Goal: Task Accomplishment & Management: Complete application form

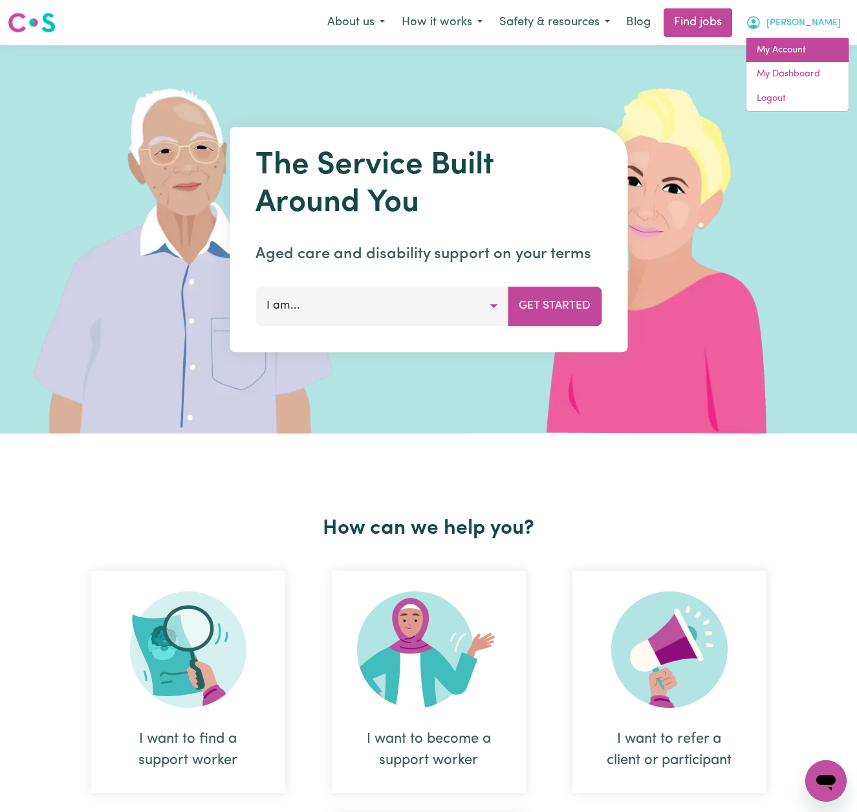
click at [791, 45] on link "My Account" at bounding box center [798, 50] width 102 height 25
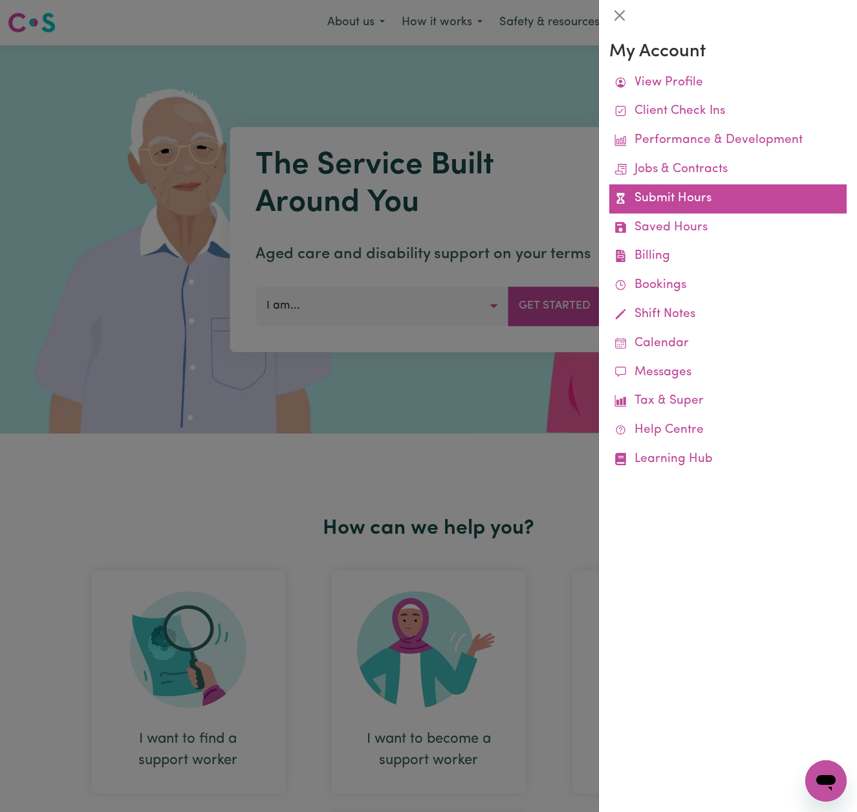
click at [683, 193] on link "Submit Hours" at bounding box center [727, 198] width 237 height 29
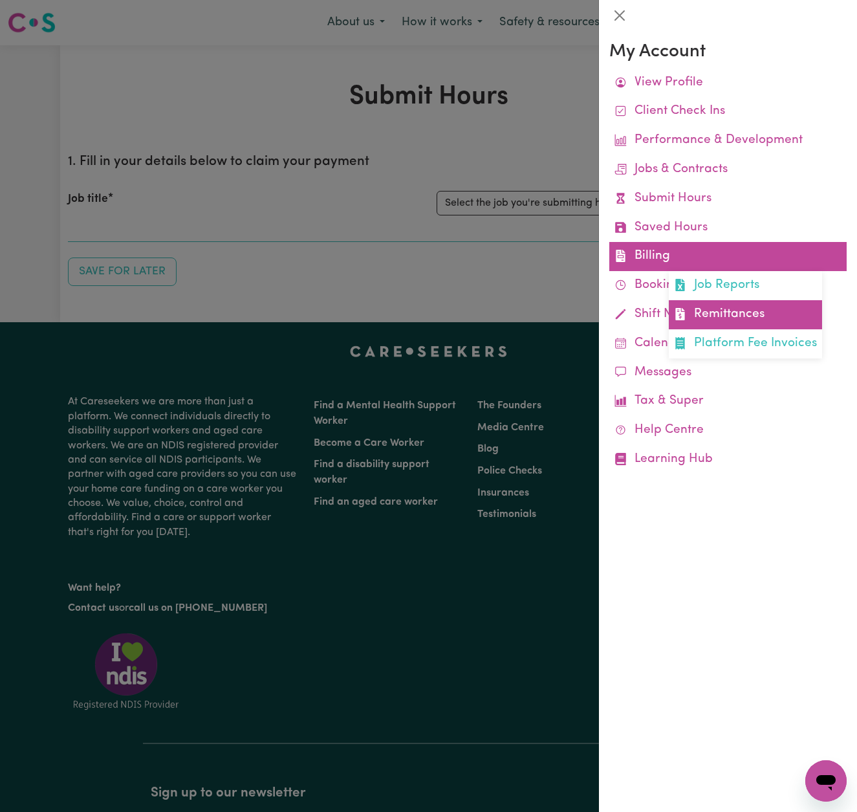
click at [730, 309] on link "Remittances" at bounding box center [745, 314] width 153 height 29
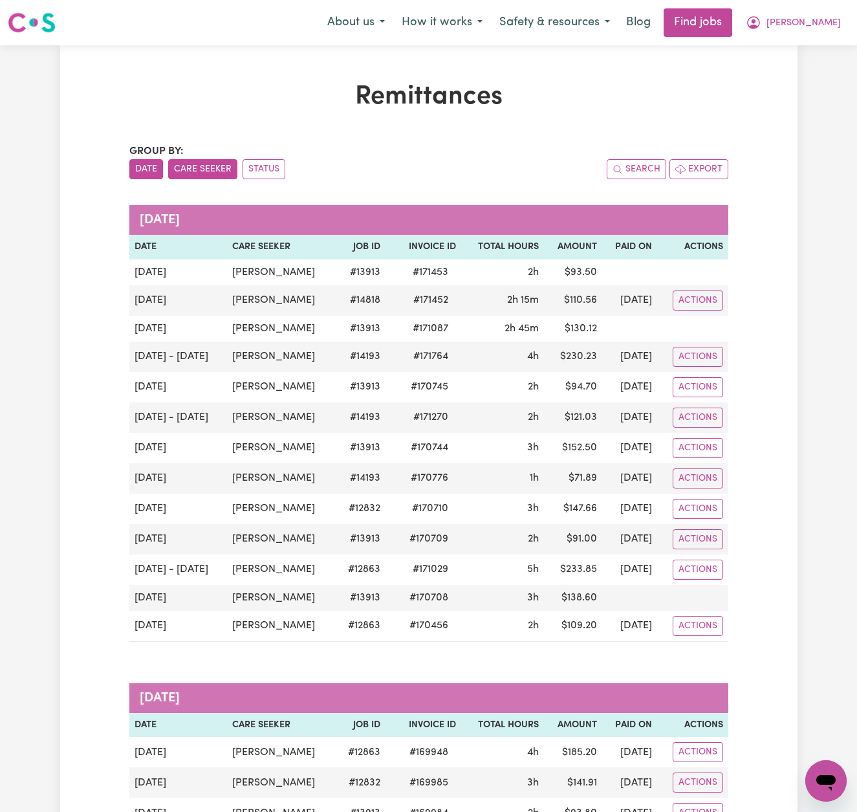
click at [206, 168] on button "Care Seeker" at bounding box center [202, 169] width 69 height 20
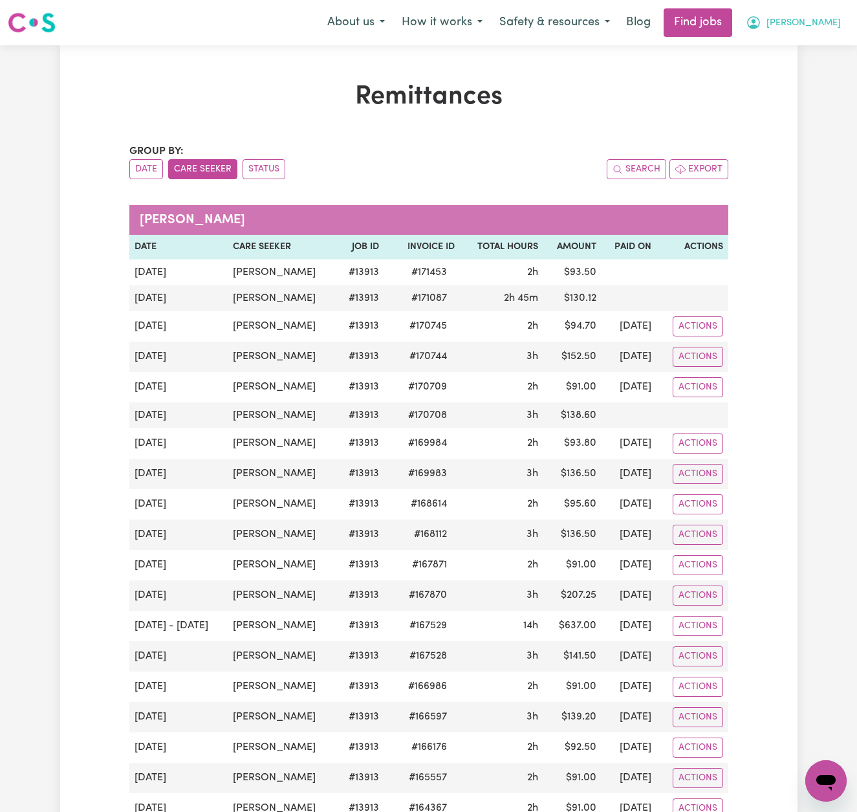
click at [823, 22] on span "[PERSON_NAME]" at bounding box center [804, 23] width 74 height 14
click at [795, 51] on link "My Account" at bounding box center [798, 50] width 102 height 25
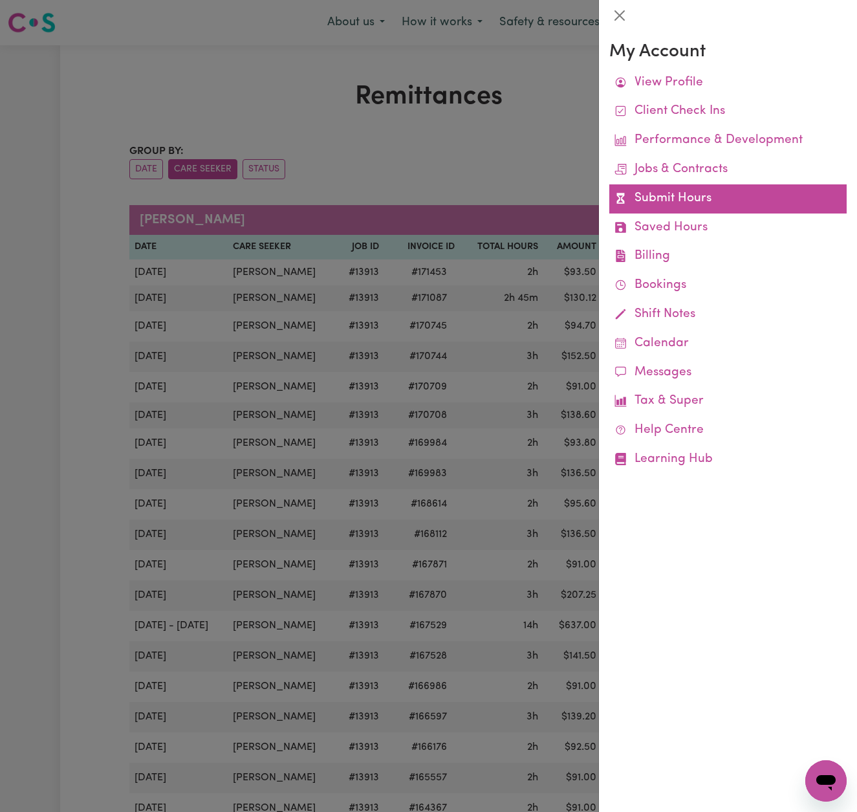
click at [689, 202] on link "Submit Hours" at bounding box center [727, 198] width 237 height 29
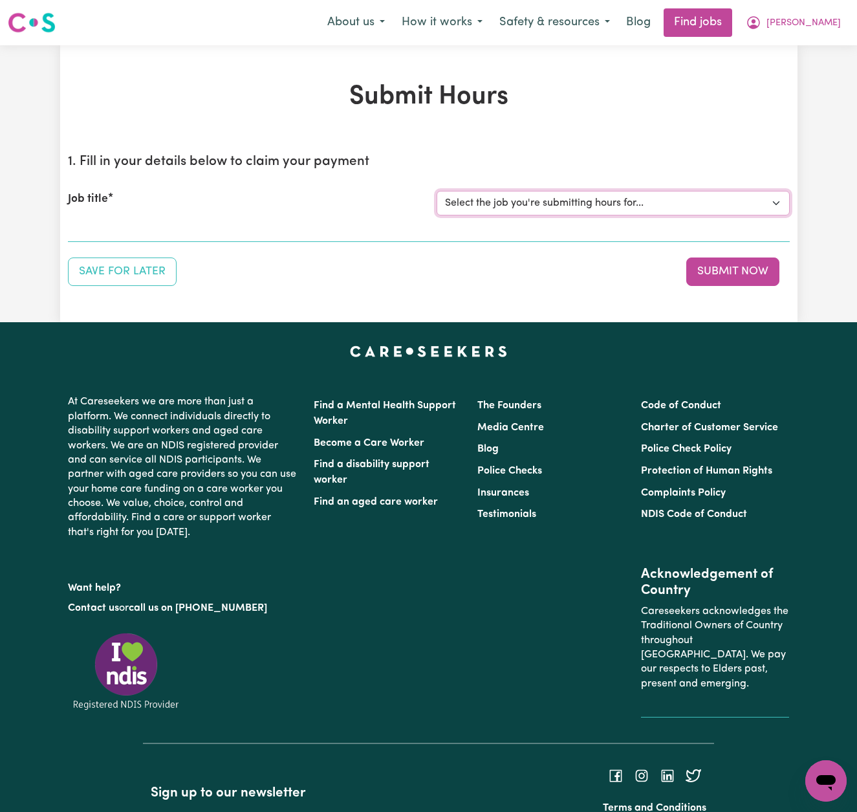
select select "14818"
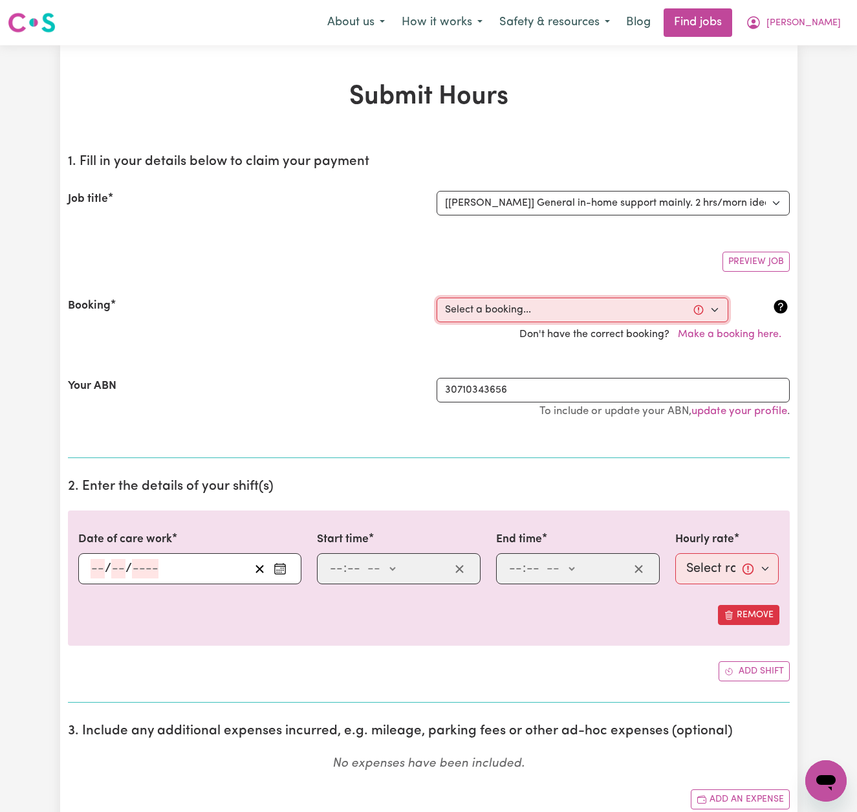
select select "357858"
type input "2025-08-19"
type input "19"
type input "8"
type input "2025"
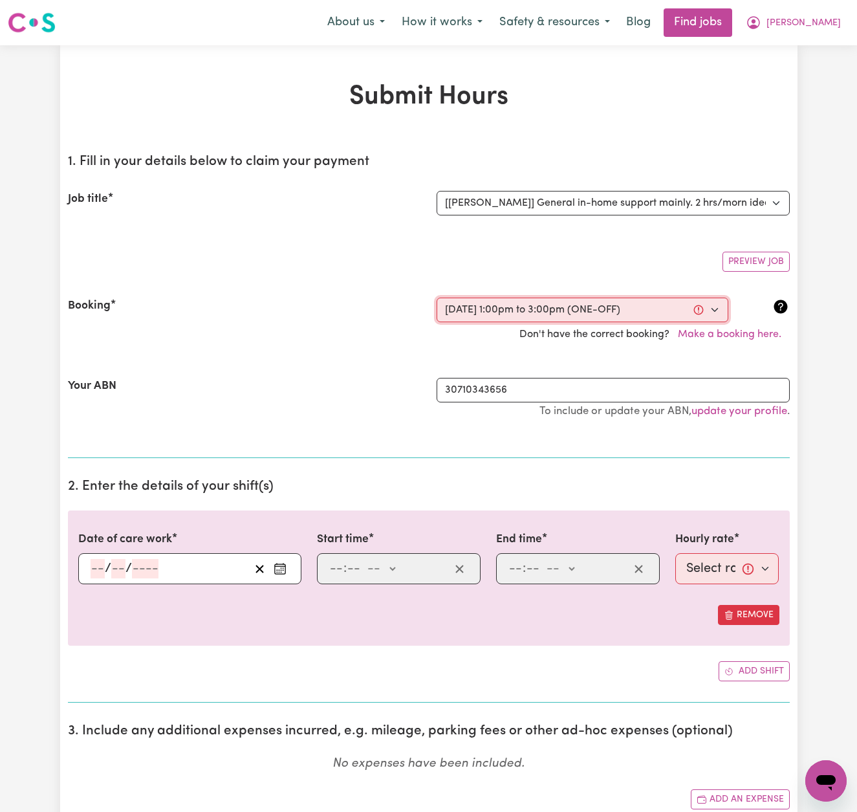
type input "13:00"
type input "1"
type input "0"
select select "pm"
type input "15:00"
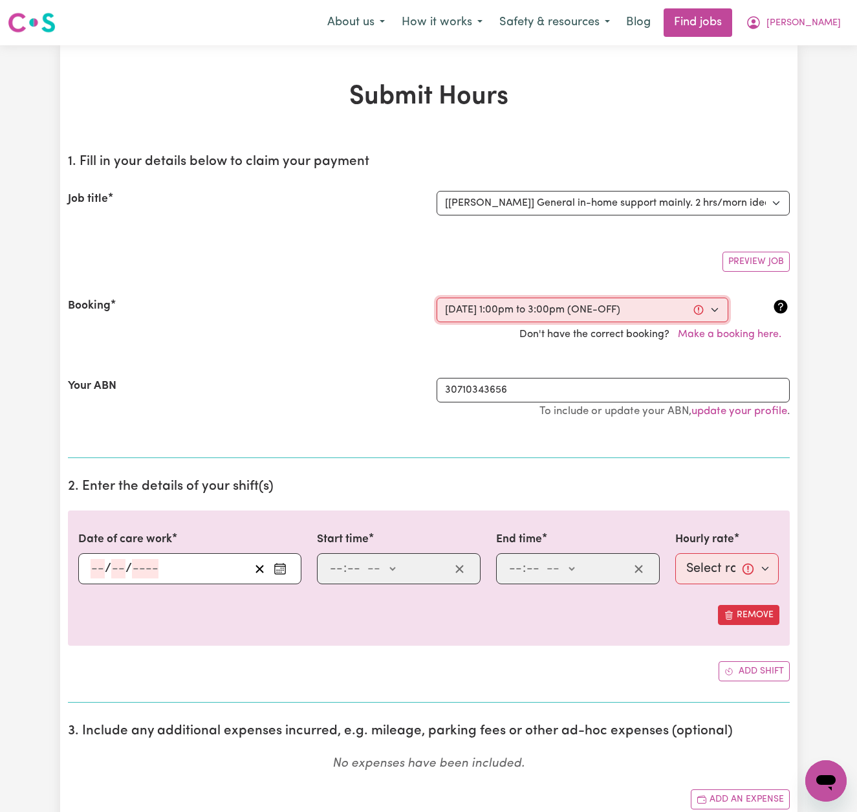
type input "3"
type input "0"
select select "pm"
select select "54-Weekday"
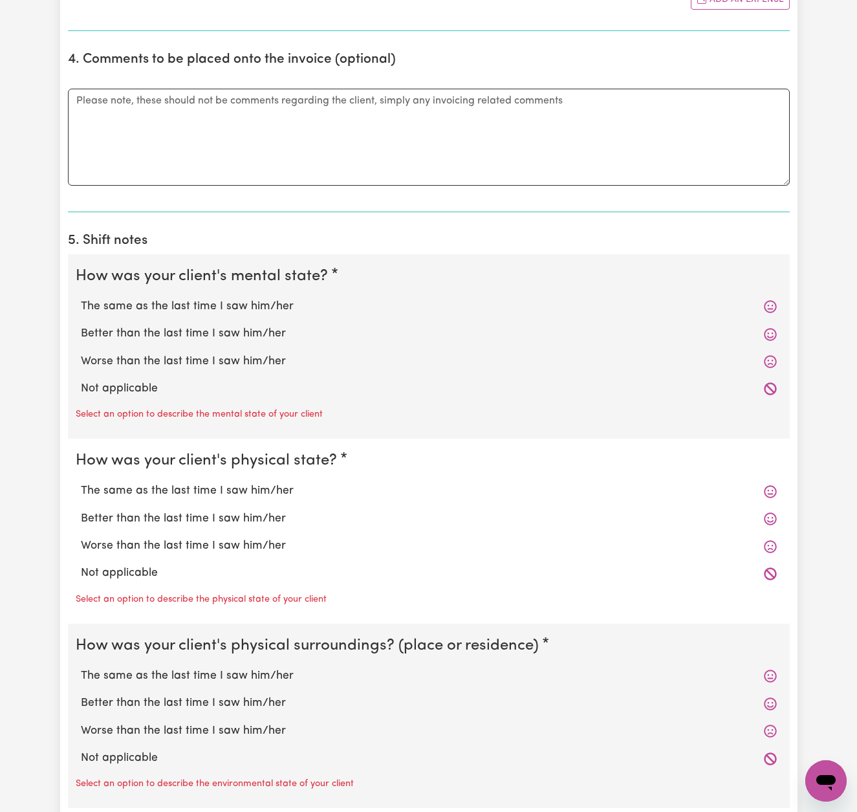
scroll to position [868, 0]
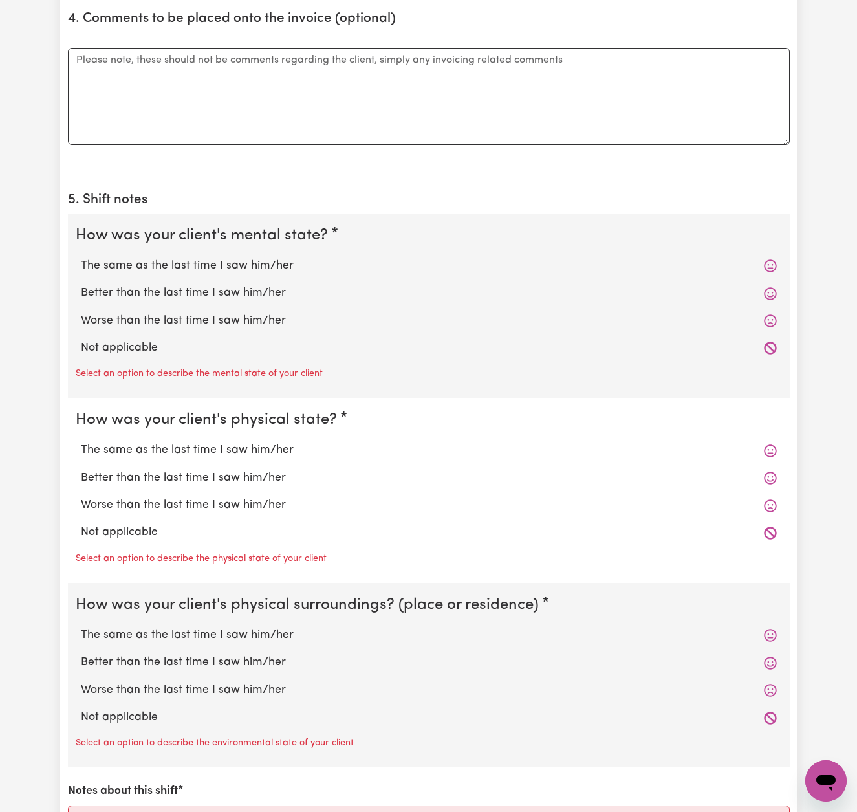
click at [215, 264] on label "The same as the last time I saw him/her" at bounding box center [429, 265] width 696 height 17
click at [81, 257] on input "The same as the last time I saw him/her" at bounding box center [80, 257] width 1 height 1
radio input "true"
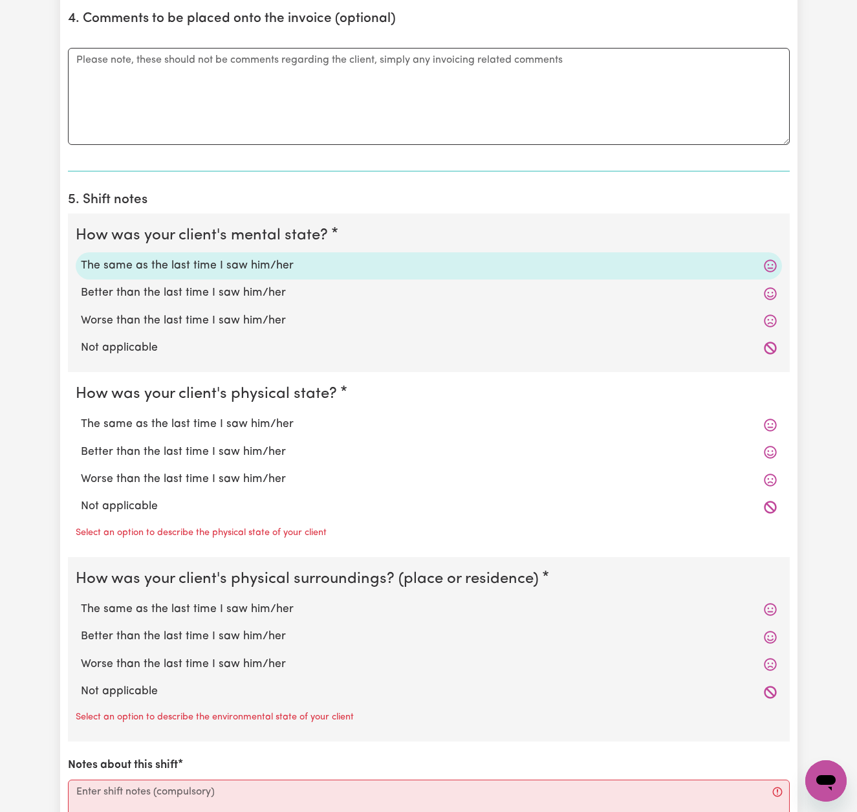
drag, startPoint x: 222, startPoint y: 416, endPoint x: 223, endPoint y: 511, distance: 95.1
click at [222, 417] on label "The same as the last time I saw him/her" at bounding box center [429, 424] width 696 height 17
click at [81, 416] on input "The same as the last time I saw him/her" at bounding box center [80, 415] width 1 height 1
radio input "true"
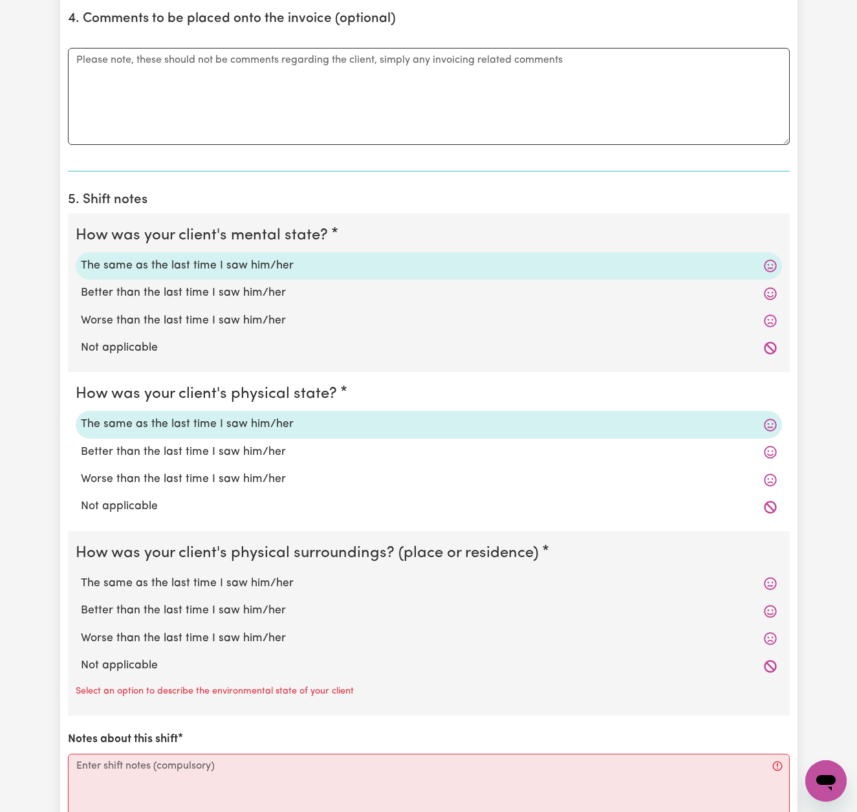
drag, startPoint x: 232, startPoint y: 580, endPoint x: 259, endPoint y: 569, distance: 29.0
click at [232, 580] on label "The same as the last time I saw him/her" at bounding box center [429, 583] width 696 height 17
click at [81, 575] on input "The same as the last time I saw him/her" at bounding box center [80, 574] width 1 height 1
radio input "true"
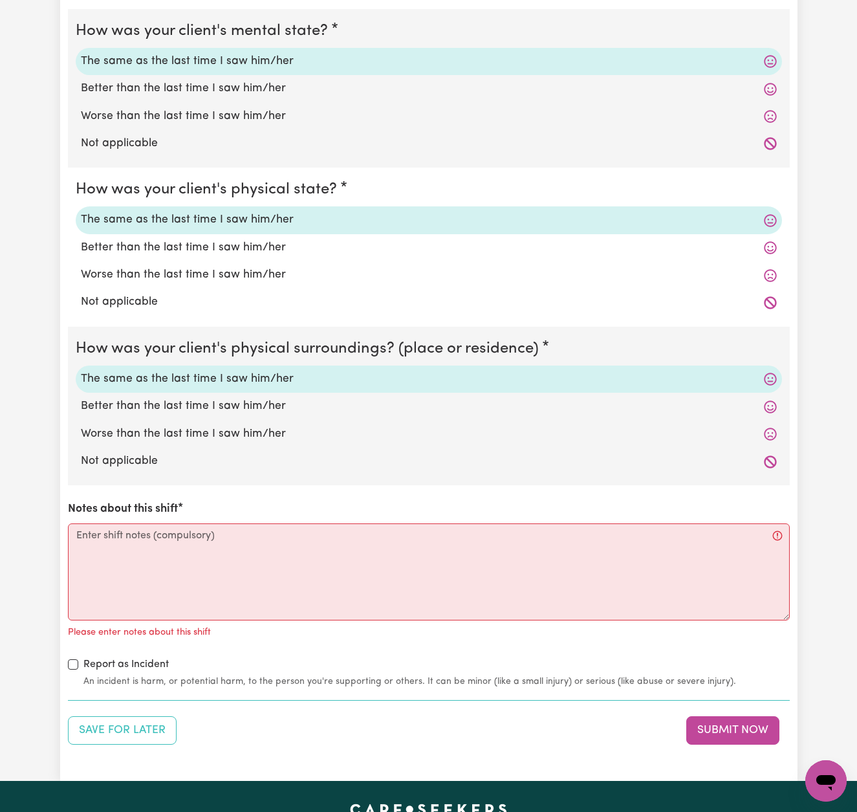
scroll to position [1171, 0]
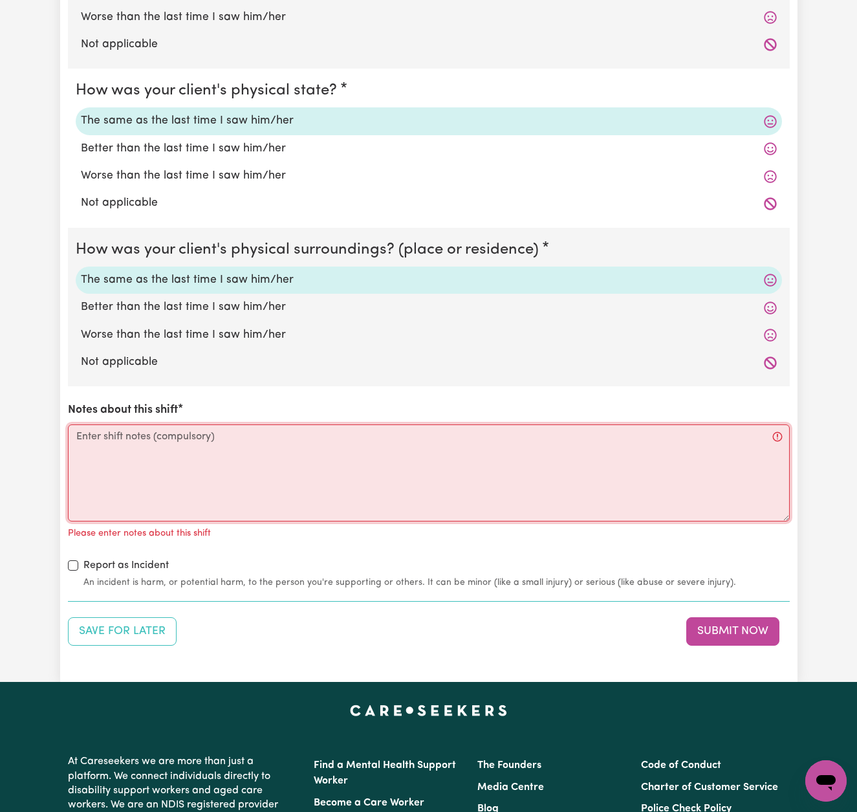
click at [303, 452] on textarea "Notes about this shift" at bounding box center [429, 472] width 722 height 97
paste textarea "This was my first shift with Jooles. I provide support within the home and soci…"
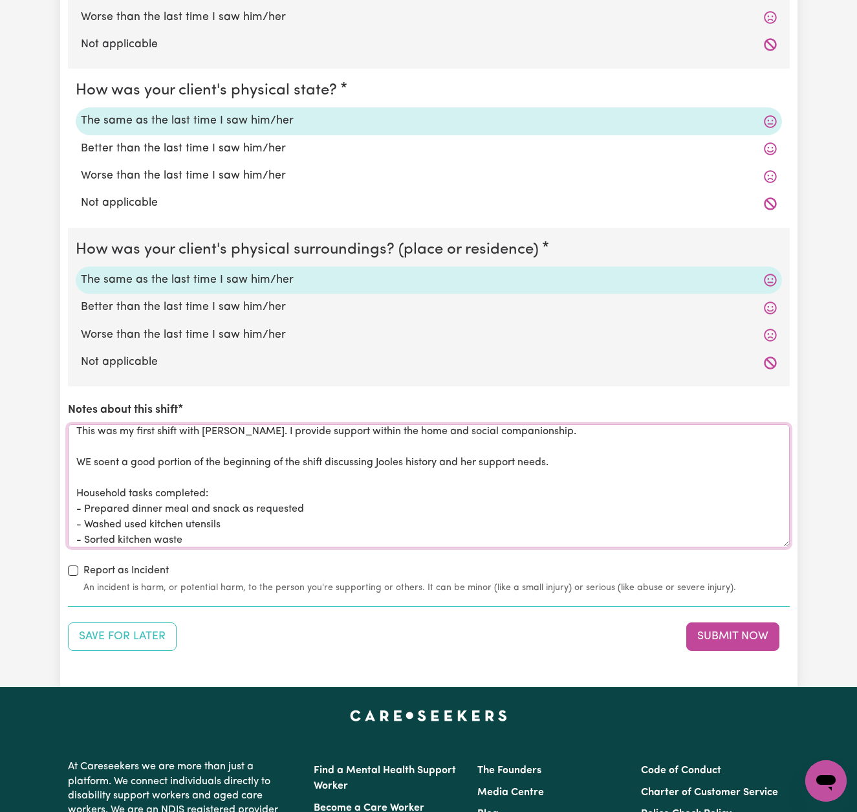
scroll to position [0, 0]
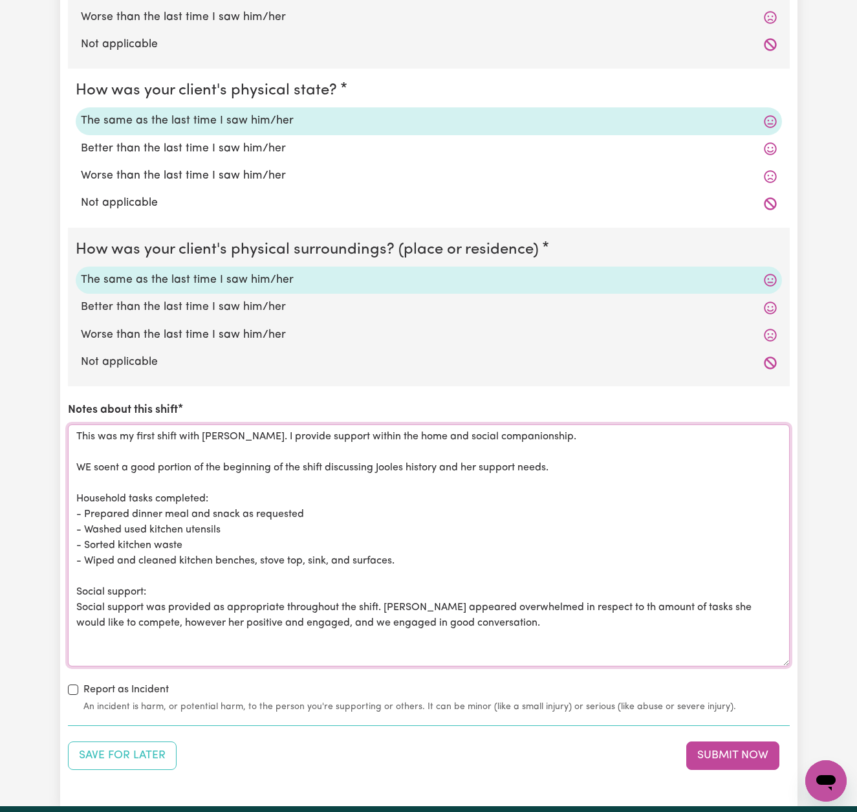
drag, startPoint x: 235, startPoint y: 428, endPoint x: 16, endPoint y: 433, distance: 219.4
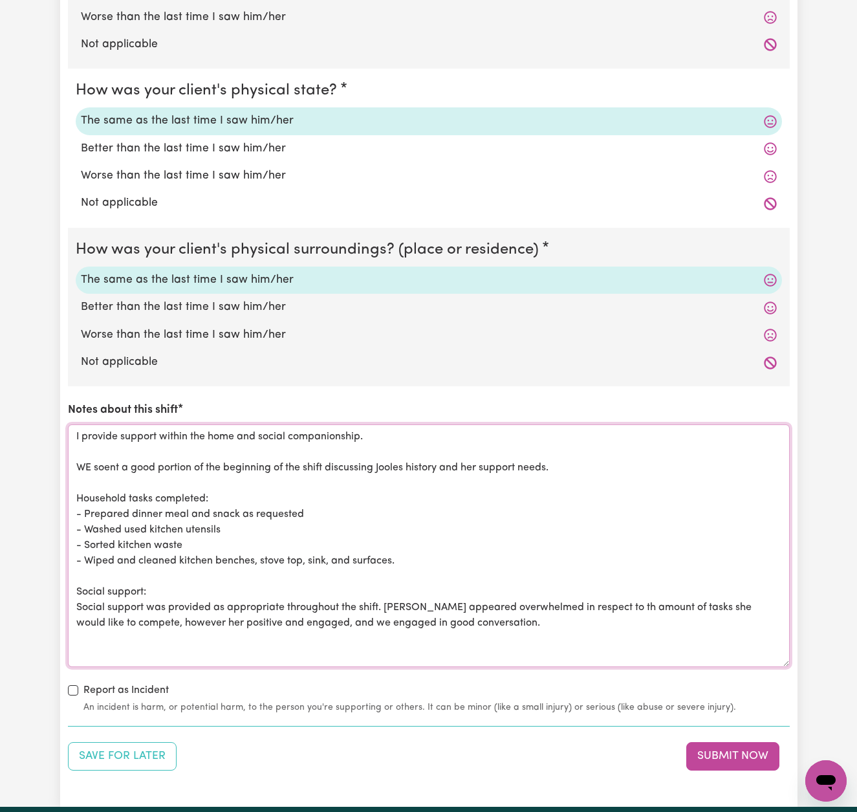
click at [157, 428] on textarea "I provide support within the home and social companionship. WE soent a good por…" at bounding box center [429, 545] width 722 height 243
click at [381, 432] on textarea "I provide supported within the home and social companionship. WE soent a good p…" at bounding box center [429, 545] width 722 height 243
drag, startPoint x: 320, startPoint y: 471, endPoint x: 71, endPoint y: 465, distance: 249.2
click at [70, 464] on textarea "I provide supported within the home and social companionship for Jooles this sh…" at bounding box center [429, 545] width 722 height 243
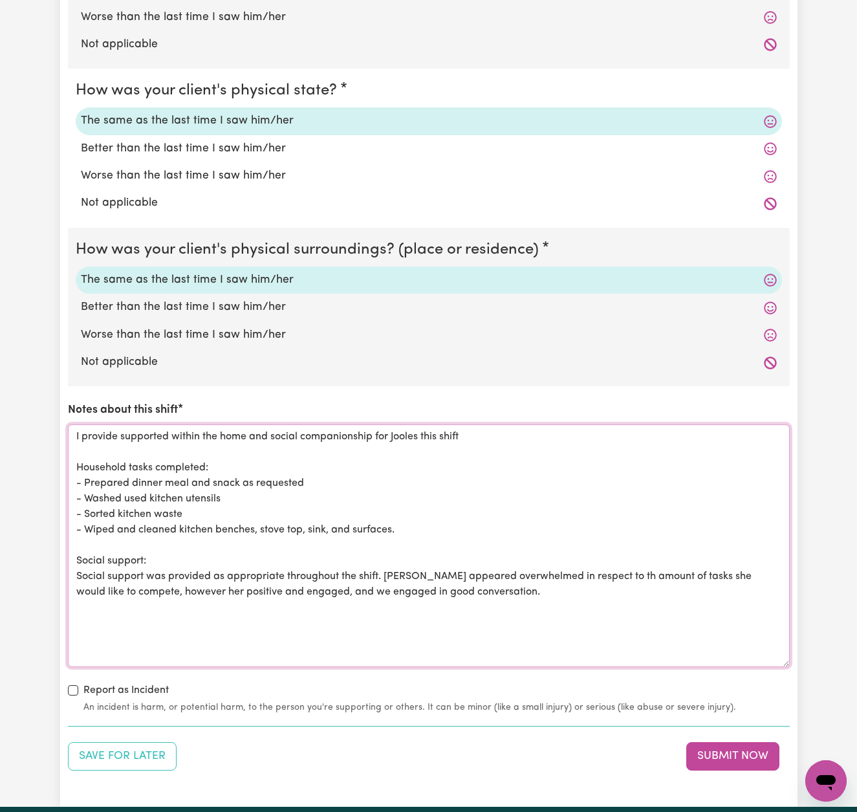
click at [399, 524] on textarea "I provide supported within the home and social companionship for Jooles this sh…" at bounding box center [429, 545] width 722 height 243
click at [85, 473] on textarea "I provide supported within the home and social companionship for Jooles this sh…" at bounding box center [429, 545] width 722 height 243
paste textarea "- Clean toilet bowl - Doona - Dishes - wash and dry - Clean balcony - Make lunc…"
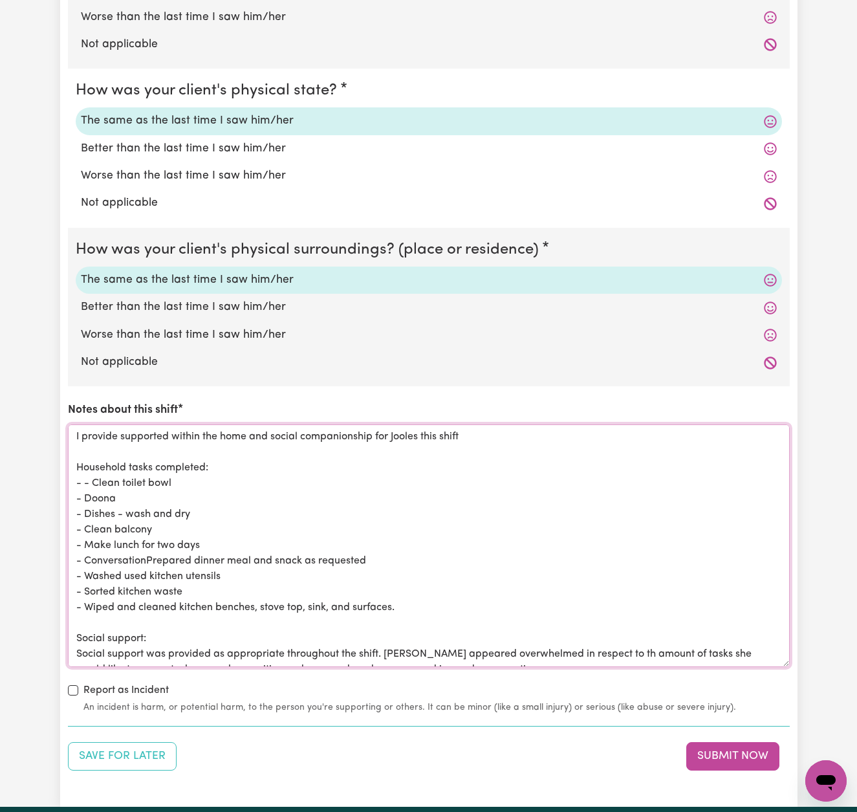
click at [93, 477] on textarea "I provide supported within the home and social companionship for Jooles this sh…" at bounding box center [429, 545] width 722 height 243
click at [246, 470] on textarea "I provide supported within the home and social companionship for Jooles this sh…" at bounding box center [429, 545] width 722 height 243
click at [86, 490] on textarea "I provide supported within the home and social companionship for Jooles this sh…" at bounding box center [429, 545] width 722 height 243
click at [252, 494] on textarea "I provide supported within the home and social companionship for Jooles this sh…" at bounding box center [429, 545] width 722 height 243
drag, startPoint x: 131, startPoint y: 507, endPoint x: 86, endPoint y: 506, distance: 44.7
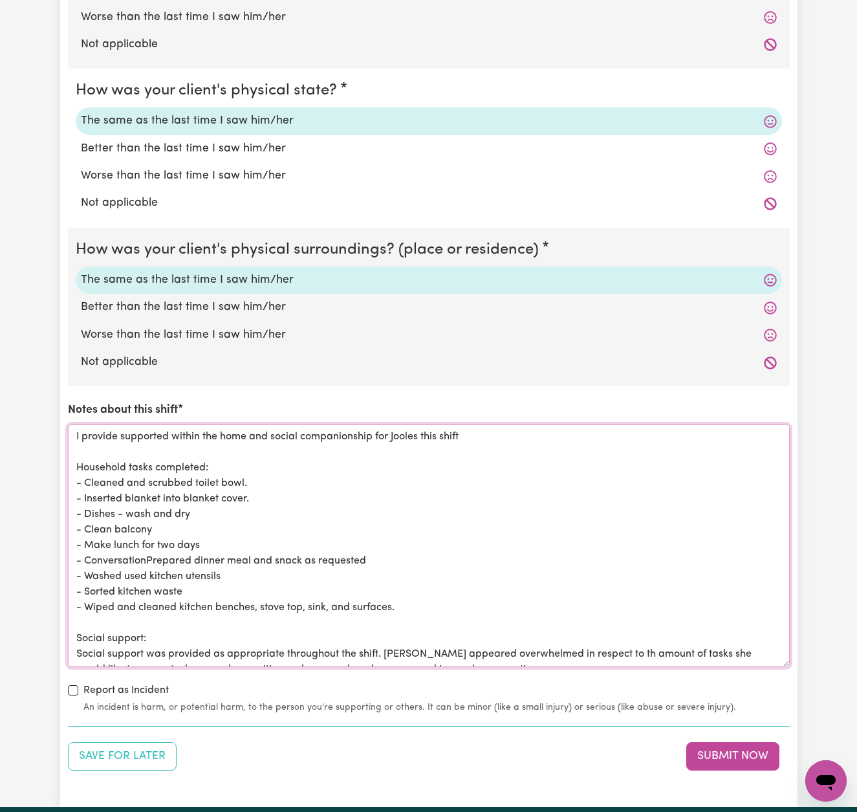
click at [86, 506] on textarea "I provide supported within the home and social companionship for Jooles this sh…" at bounding box center [429, 545] width 722 height 243
click at [161, 506] on textarea "I provide supported within the home and social companionship for Jooles this sh…" at bounding box center [429, 545] width 722 height 243
drag, startPoint x: 381, startPoint y: 598, endPoint x: 87, endPoint y: 602, distance: 294.4
click at [86, 602] on textarea "I provide supported within the home and social companionship for Jooles this sh…" at bounding box center [429, 545] width 722 height 243
click at [206, 506] on textarea "I provide supported within the home and social companionship for Jooles this sh…" at bounding box center [429, 545] width 722 height 243
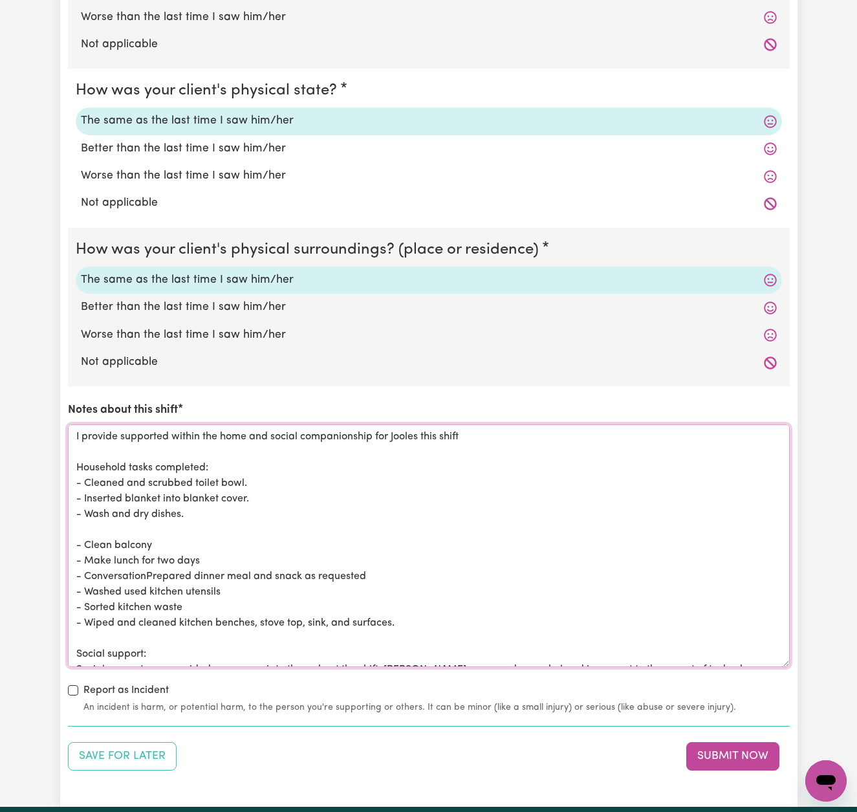
paste textarea "Wiped and cleaned kitchen benches, stove top, sink, and surfaces."
click at [78, 521] on textarea "I provide supported within the home and social companionship for Jooles this sh…" at bounding box center [429, 545] width 722 height 243
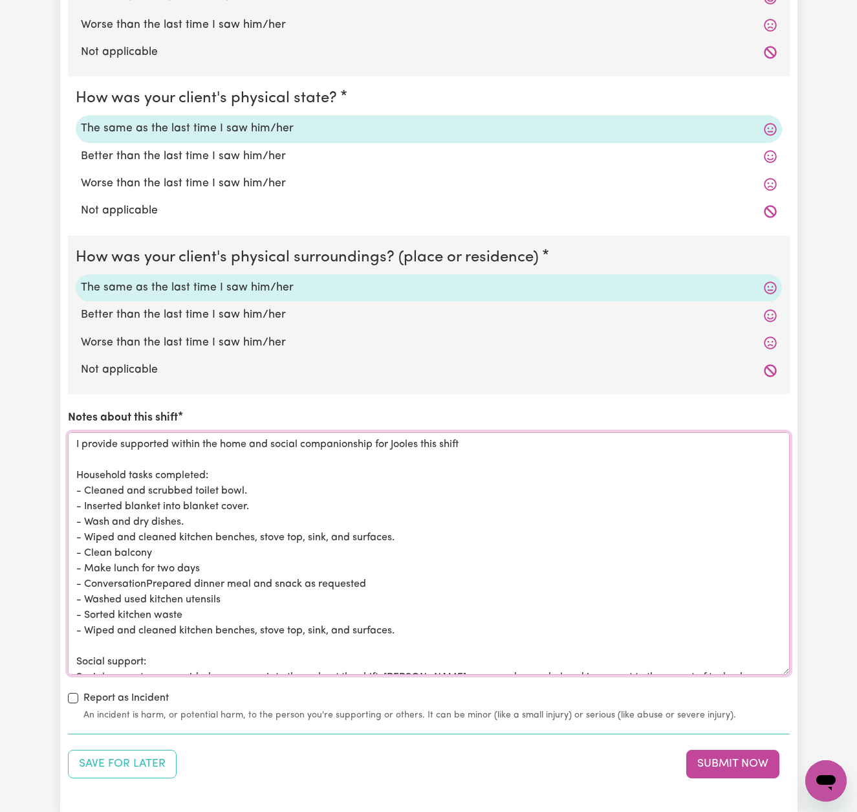
scroll to position [1161, 0]
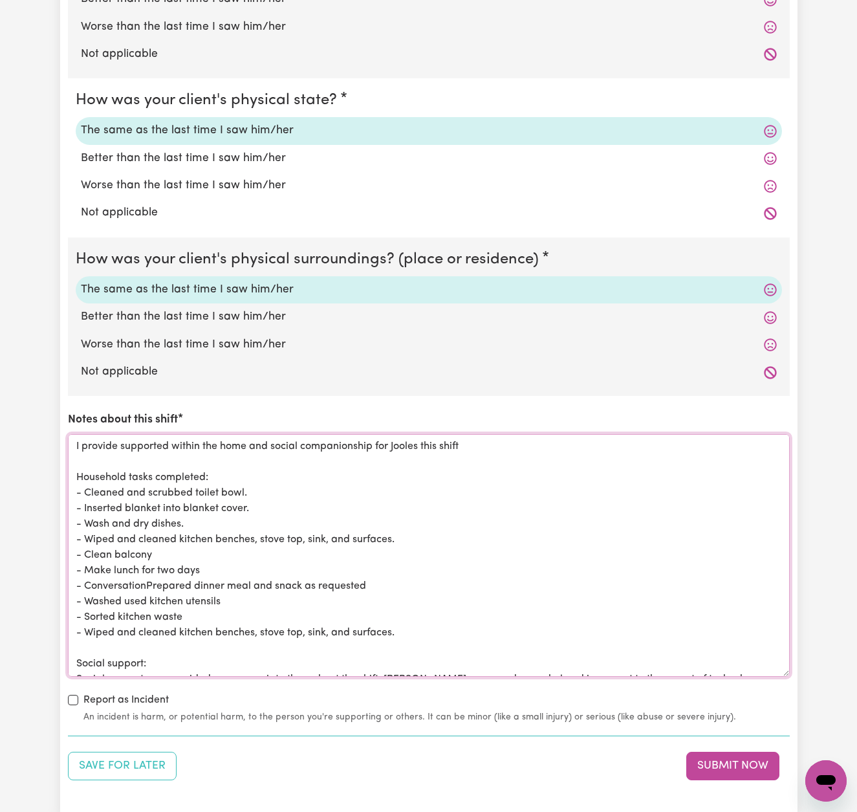
click at [110, 546] on textarea "I provide supported within the home and social companionship for Jooles this sh…" at bounding box center [429, 555] width 722 height 243
drag, startPoint x: 110, startPoint y: 546, endPoint x: 85, endPoint y: 546, distance: 24.6
click at [85, 546] on textarea "I provide supported within the home and social companionship for Jooles this sh…" at bounding box center [429, 554] width 722 height 243
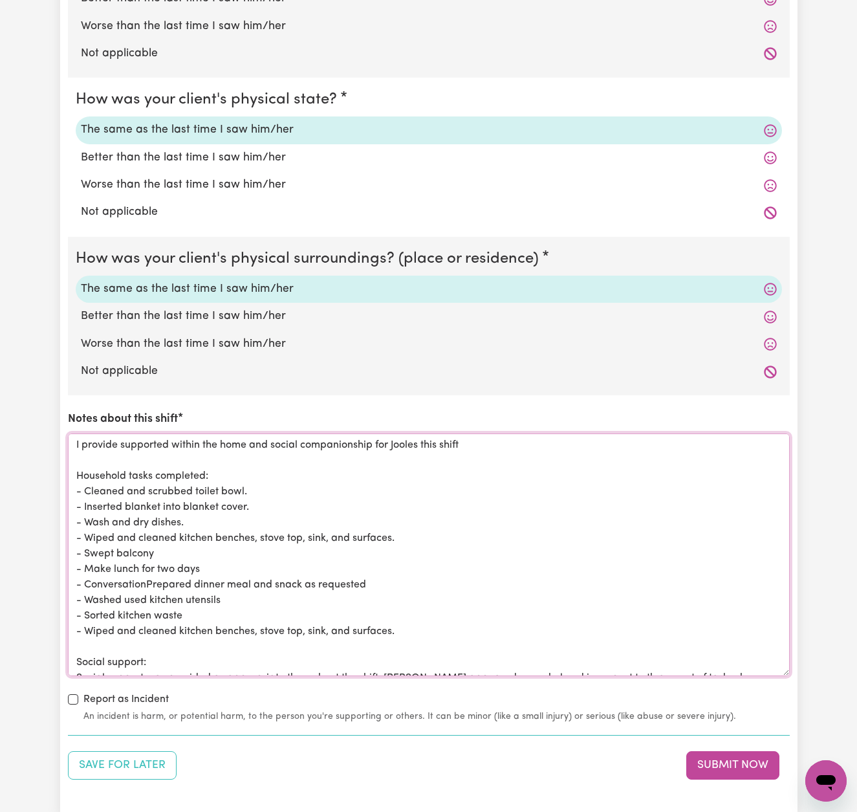
drag, startPoint x: 85, startPoint y: 546, endPoint x: 188, endPoint y: 540, distance: 102.4
click at [188, 540] on textarea "I provide supported within the home and social companionship for Jooles this sh…" at bounding box center [429, 554] width 722 height 243
click at [173, 575] on textarea "I provide supported within the home and social companionship for Jooles this sh…" at bounding box center [429, 554] width 722 height 243
drag, startPoint x: 148, startPoint y: 576, endPoint x: 402, endPoint y: 626, distance: 259.2
click at [403, 626] on textarea "I provide supported within the home and social companionship for Jooles this sh…" at bounding box center [429, 554] width 722 height 243
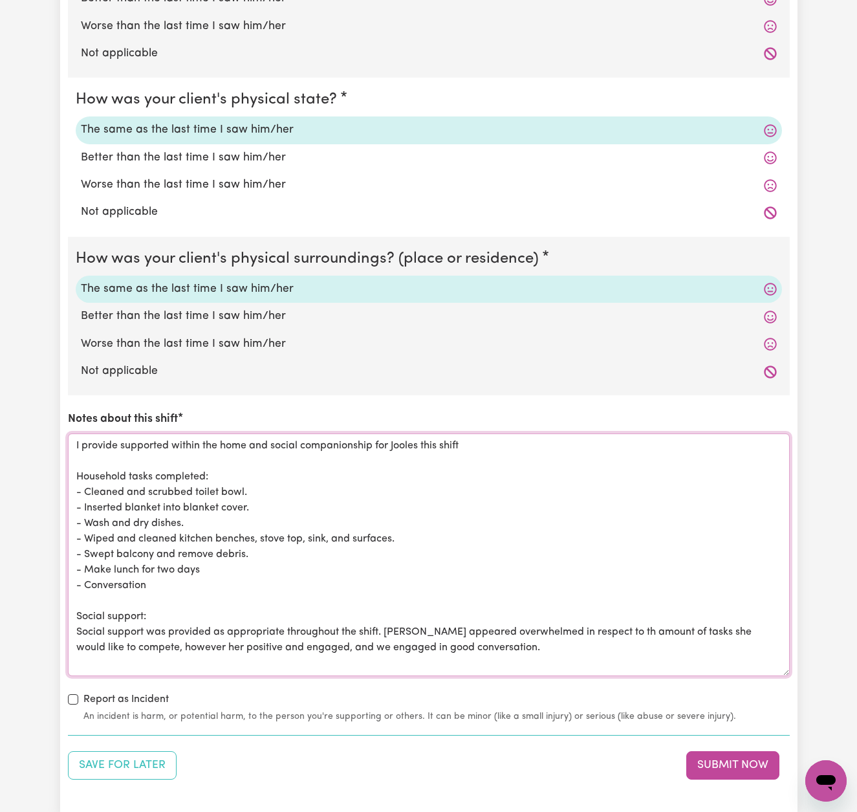
scroll to position [0, 0]
drag, startPoint x: 111, startPoint y: 562, endPoint x: 89, endPoint y: 561, distance: 22.0
click at [89, 561] on textarea "I provide supported within the home and social companionship for Jooles this sh…" at bounding box center [429, 554] width 722 height 243
drag, startPoint x: 289, startPoint y: 576, endPoint x: 297, endPoint y: 562, distance: 16.5
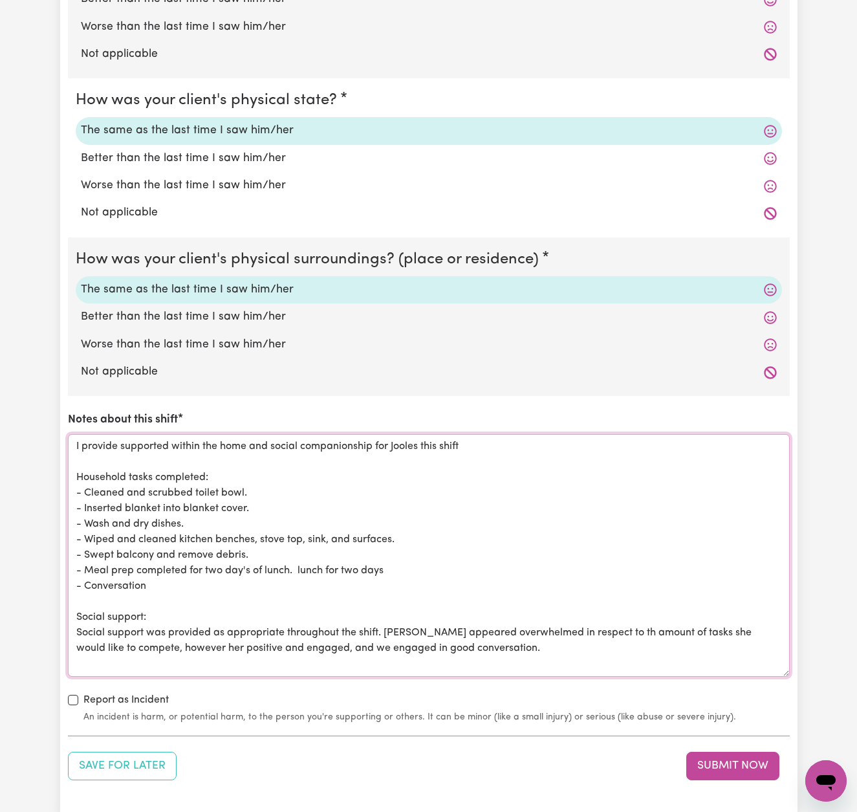
click at [297, 562] on textarea "I provide supported within the home and social companionship for Jooles this sh…" at bounding box center [429, 555] width 722 height 243
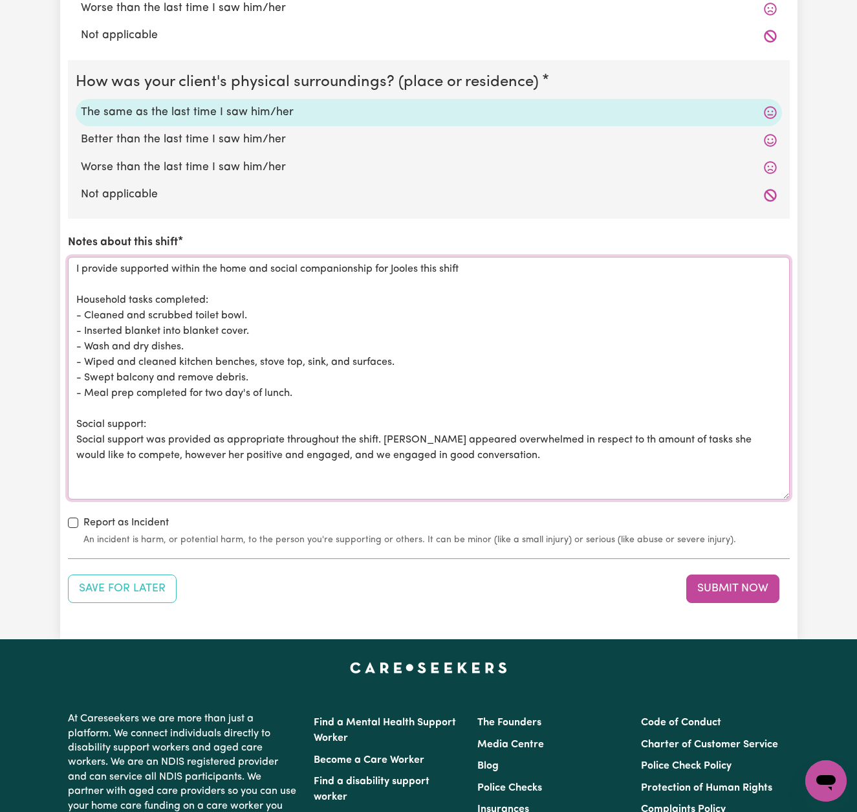
scroll to position [1343, 0]
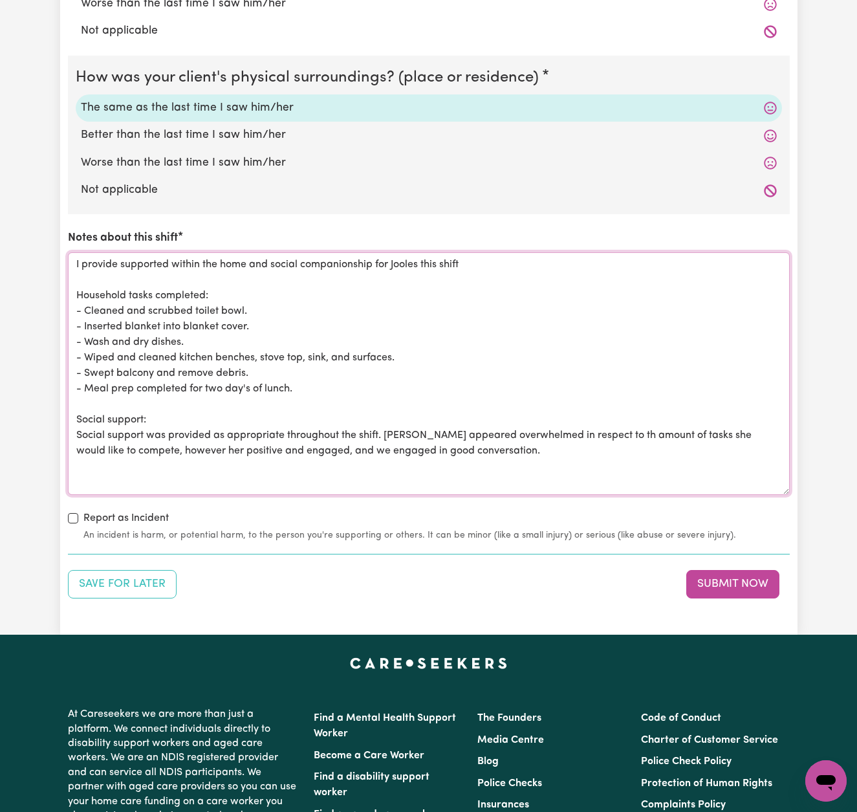
drag, startPoint x: 424, startPoint y: 427, endPoint x: 116, endPoint y: 444, distance: 307.8
click at [116, 444] on textarea "I provide supported within the home and social companionship for Jooles this sh…" at bounding box center [429, 373] width 722 height 243
click at [704, 427] on textarea "I provide supported within the home and social companionship for Jooles this sh…" at bounding box center [429, 373] width 722 height 243
drag, startPoint x: 290, startPoint y: 446, endPoint x: 149, endPoint y: 447, distance: 141.0
click at [149, 447] on textarea "I provide supported within the home and social companionship for Jooles this sh…" at bounding box center [429, 373] width 722 height 243
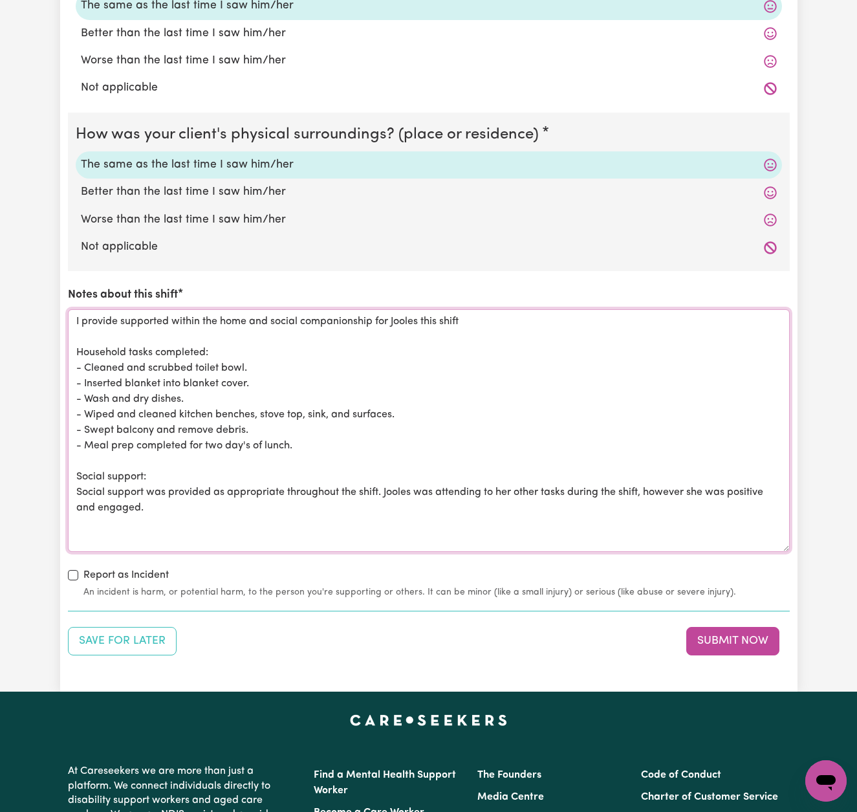
scroll to position [1285, 0]
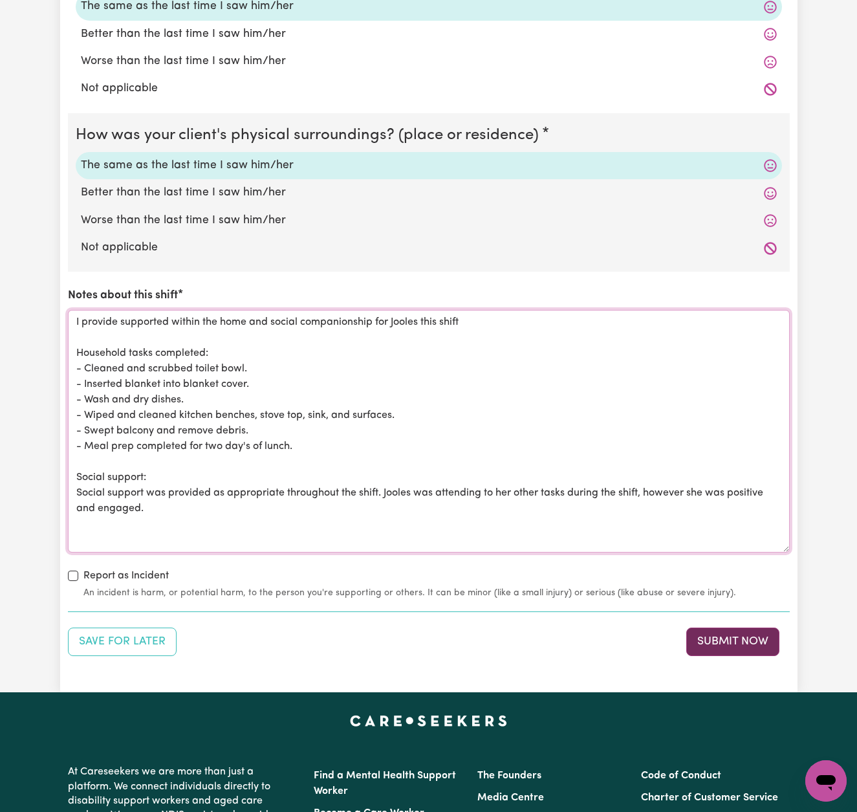
type textarea "I provide supported within the home and social companionship for Jooles this sh…"
click at [727, 633] on button "Submit Now" at bounding box center [732, 642] width 93 height 28
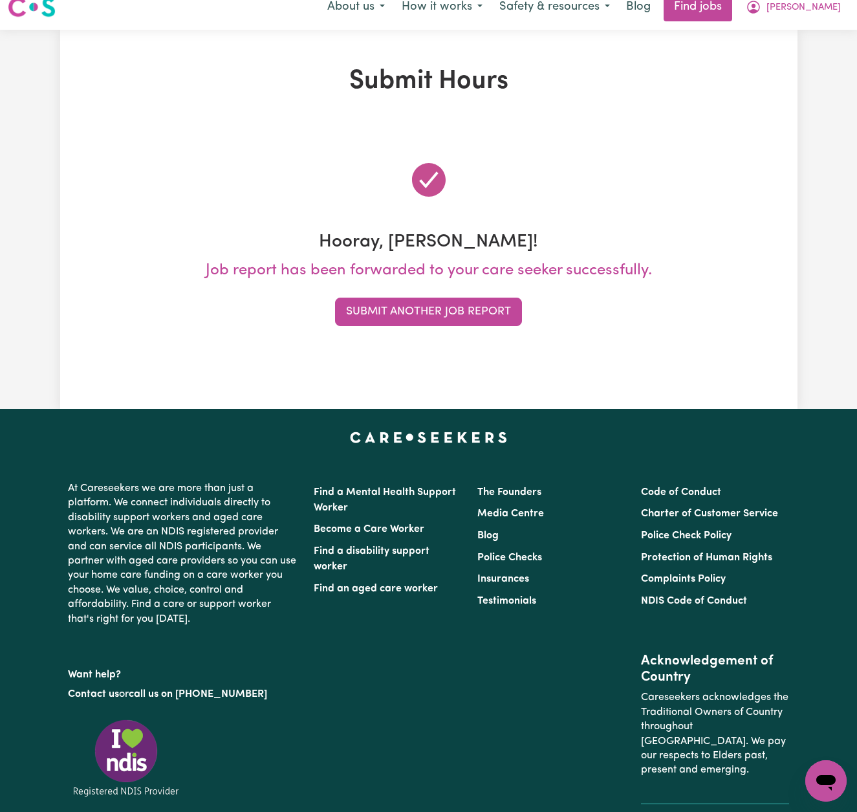
scroll to position [0, 0]
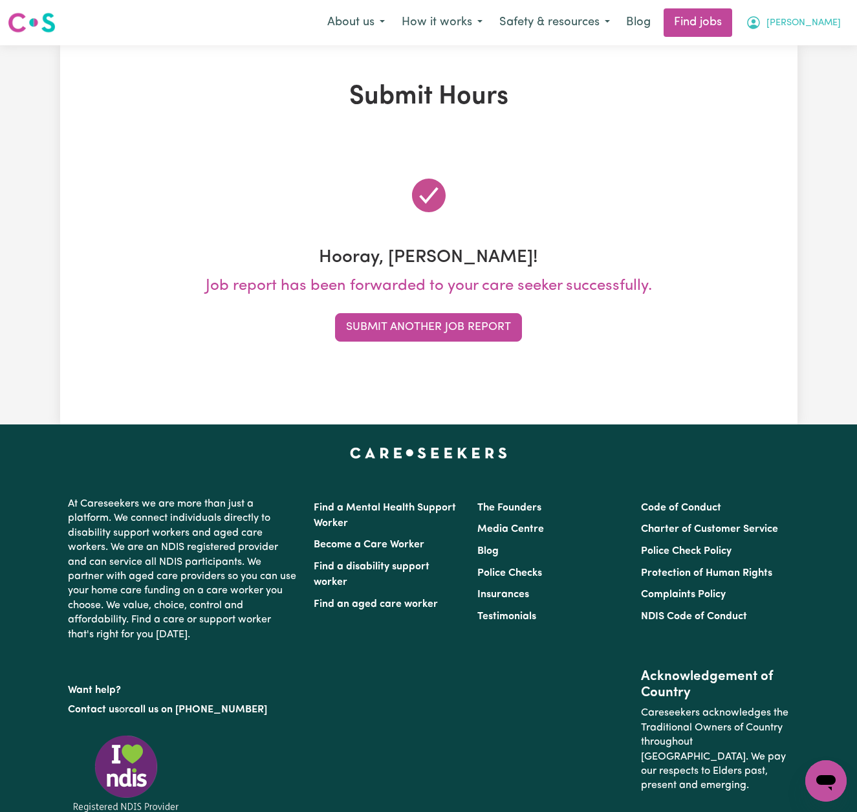
click at [820, 23] on span "[PERSON_NAME]" at bounding box center [804, 23] width 74 height 14
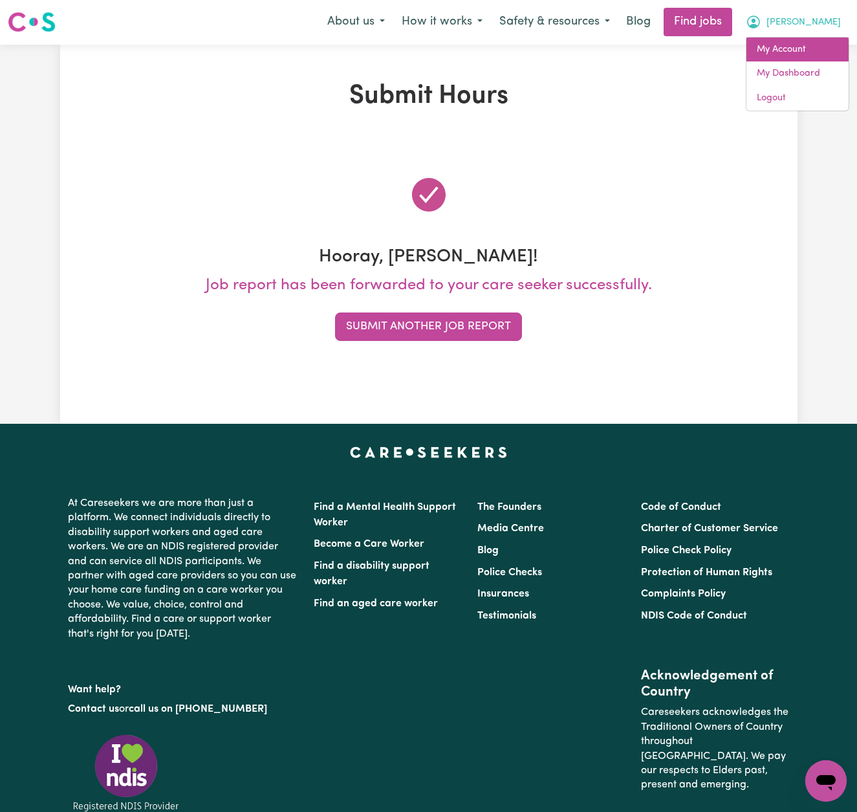
click at [813, 54] on link "My Account" at bounding box center [798, 50] width 102 height 25
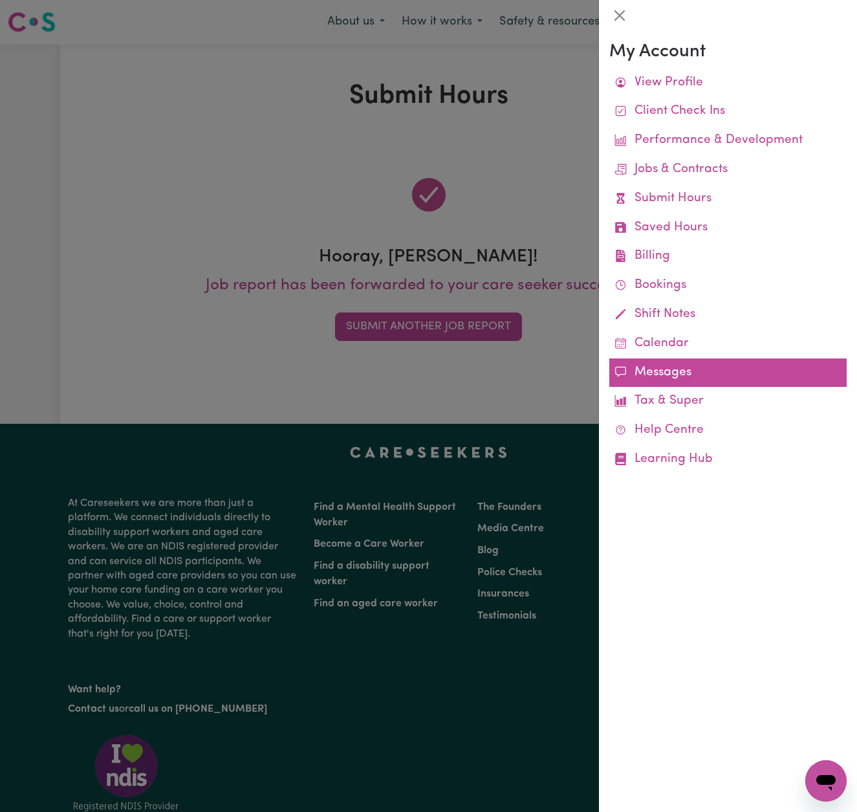
click at [664, 368] on link "Messages" at bounding box center [727, 372] width 237 height 29
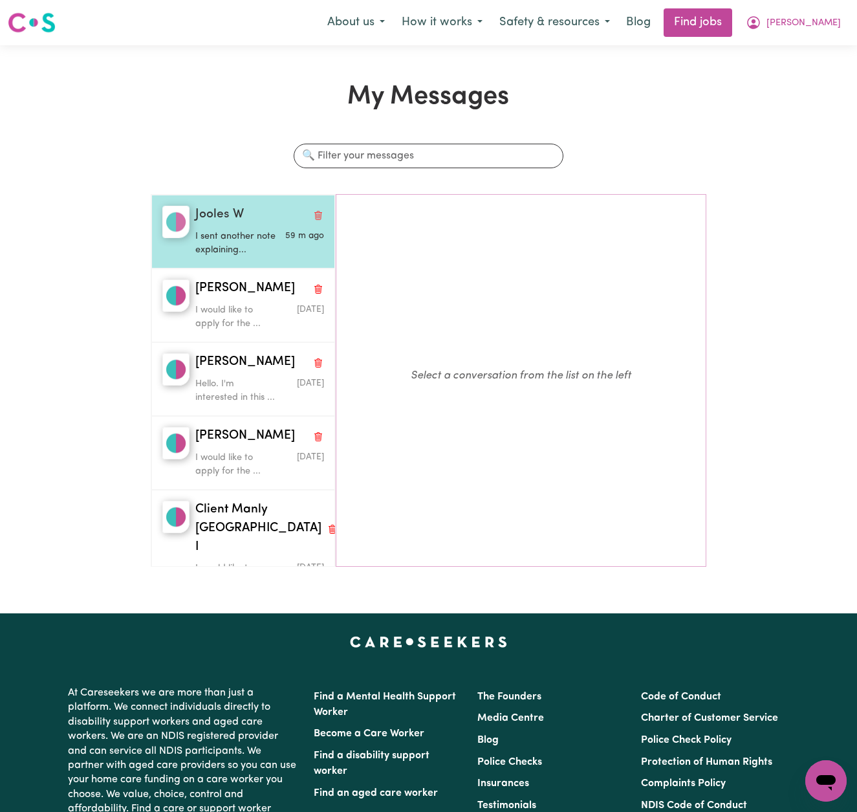
click at [237, 242] on p "I sent another note explaining..." at bounding box center [238, 244] width 86 height 28
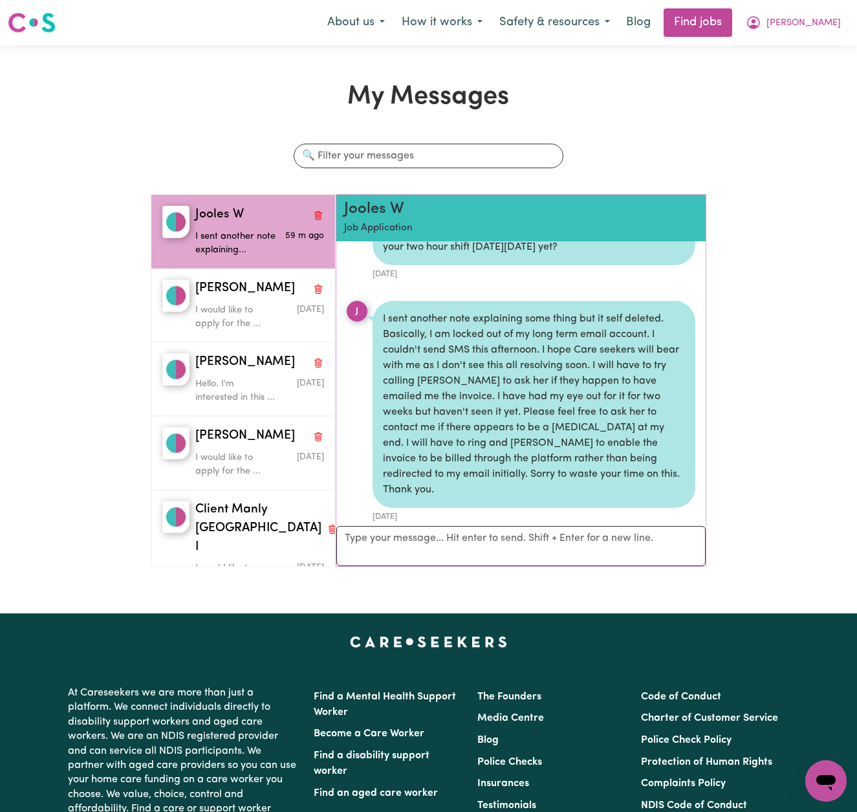
scroll to position [1099, 0]
click at [479, 540] on textarea "Your reply" at bounding box center [520, 546] width 369 height 40
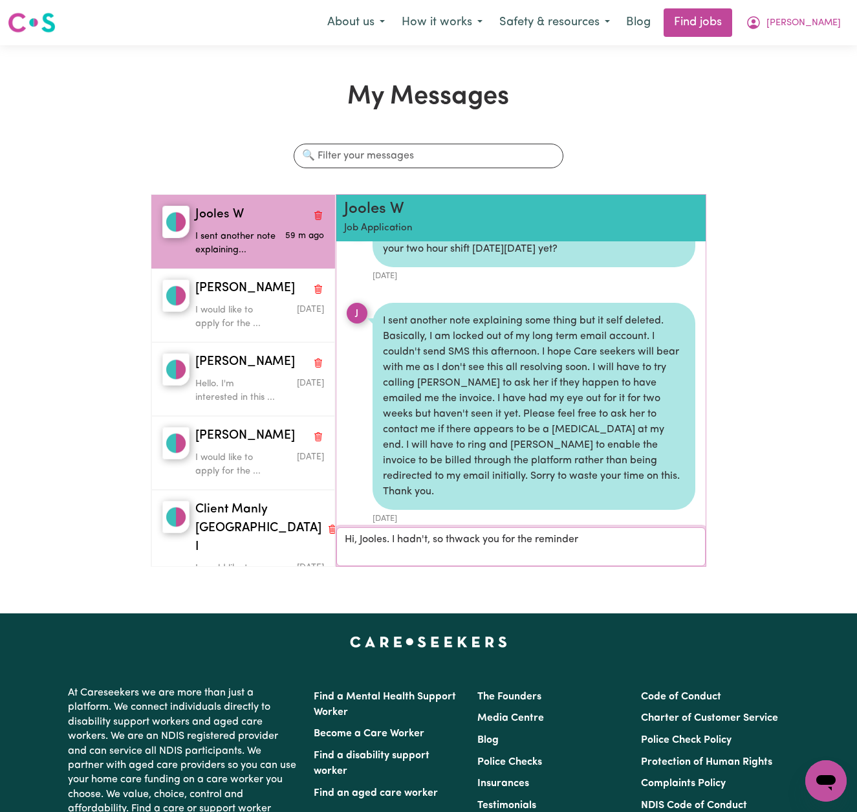
click at [429, 541] on textarea "Hi, Jooles. I hadn't, so thwack you for the reminder" at bounding box center [520, 546] width 369 height 39
drag, startPoint x: 635, startPoint y: 538, endPoint x: 609, endPoint y: 538, distance: 25.9
click at [609, 538] on textarea "Hi, Jooles. I thought I had sent it, however I hadn't , so thwack you for the r…" at bounding box center [520, 546] width 369 height 39
click at [514, 551] on textarea "Hi, Jooles. I thought I had sent it, however I hadn't , so thank you for the re…" at bounding box center [520, 546] width 369 height 39
type textarea "Hi, Jooles. I thought I had sent it, however I hadn't , so thank you for the re…"
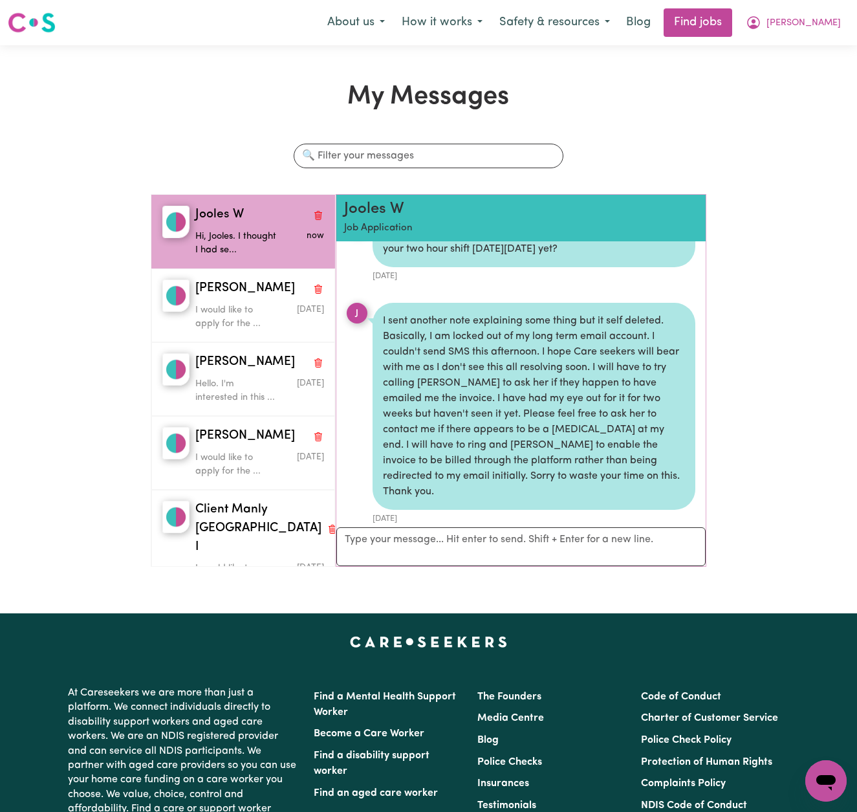
scroll to position [1185, 0]
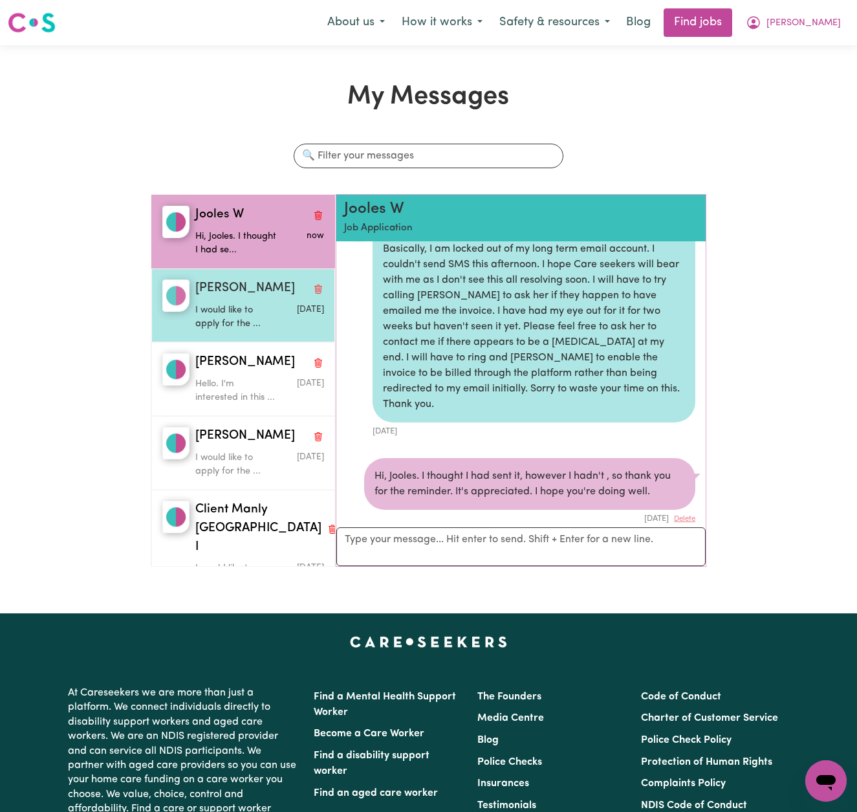
click at [263, 298] on div "I would like to apply for the ..." at bounding box center [238, 314] width 86 height 33
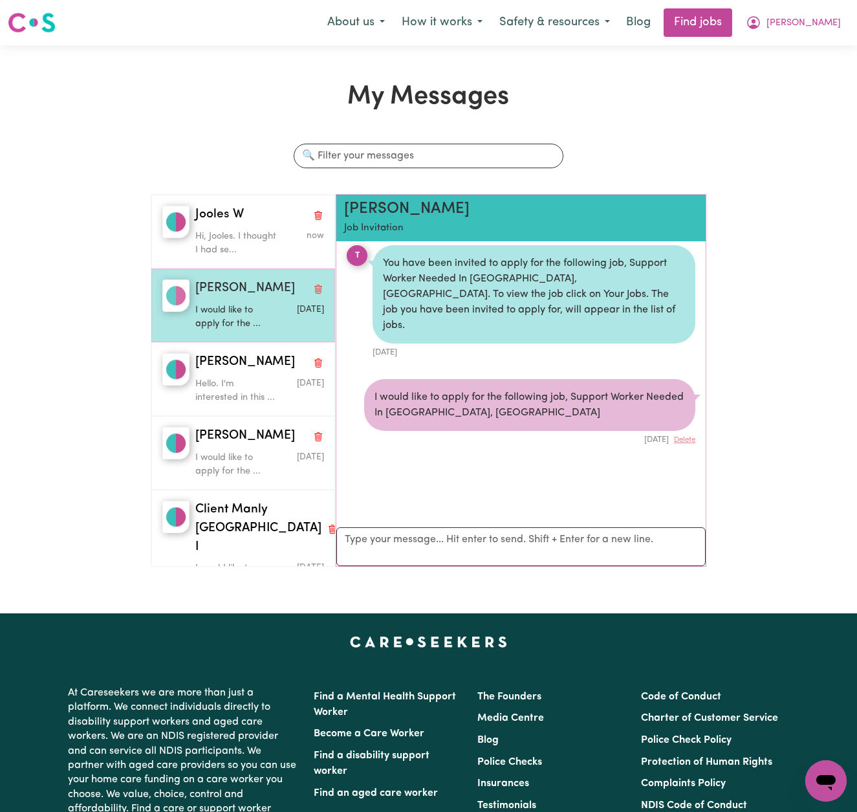
scroll to position [5, 0]
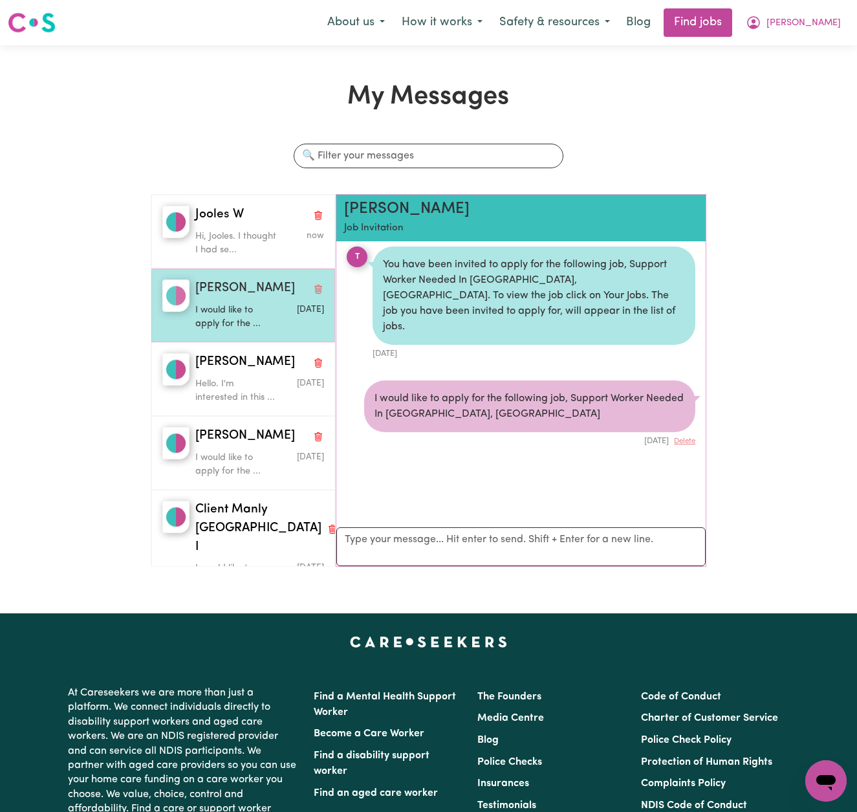
click at [322, 286] on icon "Delete conversation" at bounding box center [319, 289] width 6 height 7
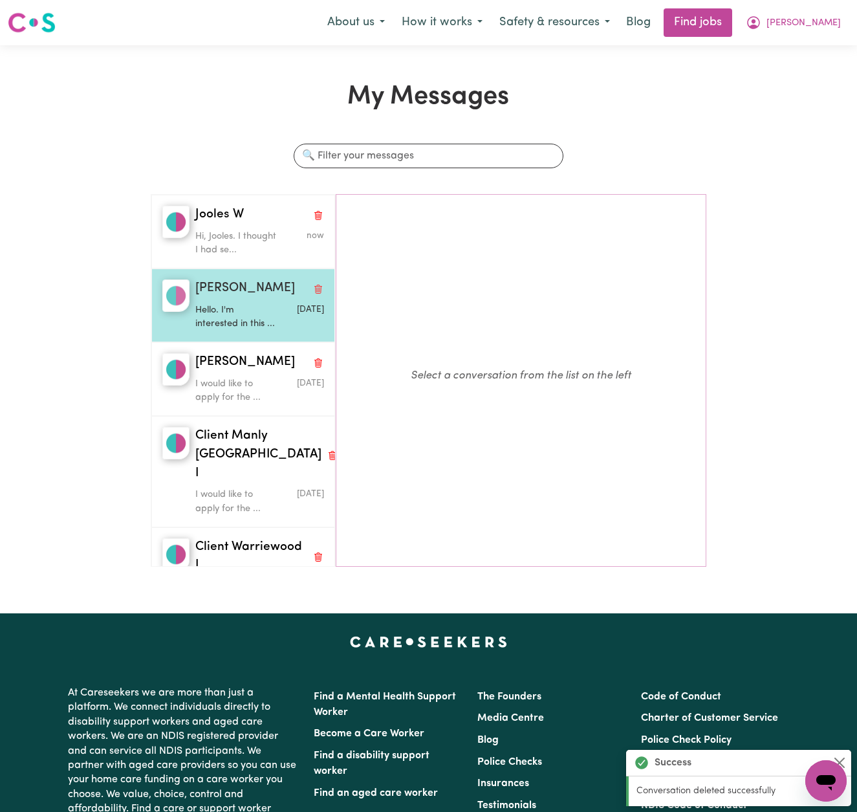
click at [236, 303] on p "Hello. I'm interested in this ..." at bounding box center [238, 317] width 86 height 28
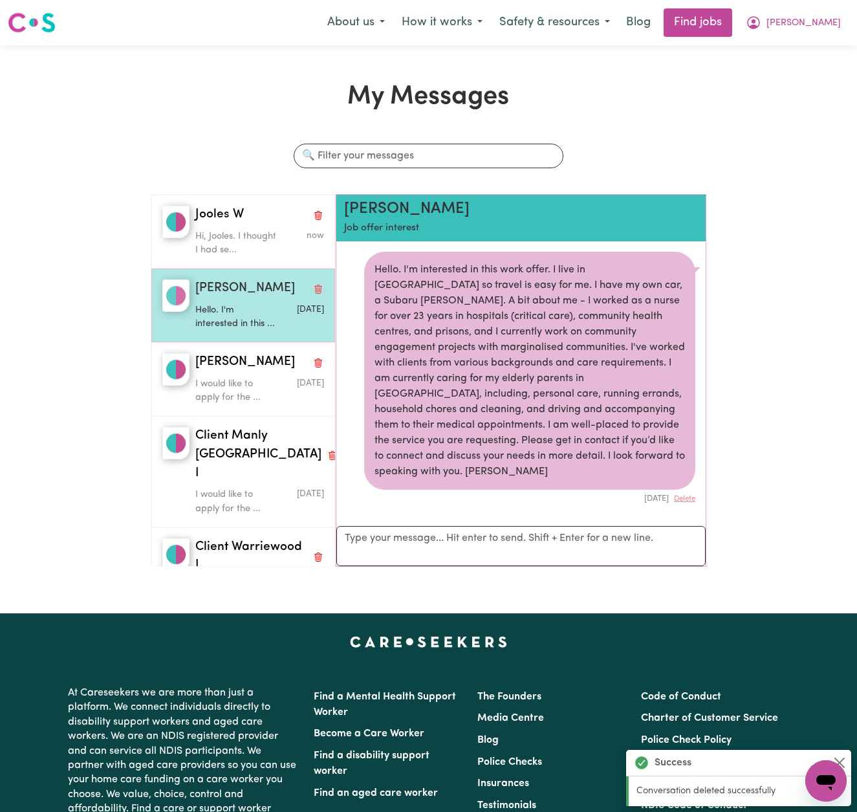
scroll to position [6, 0]
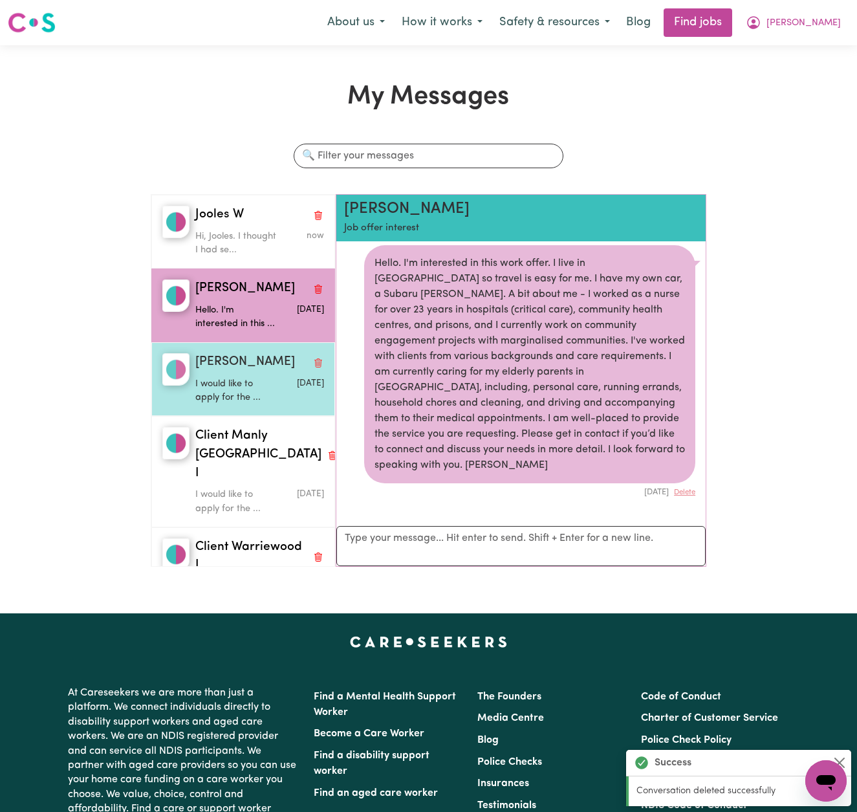
click at [259, 372] on div "I would like to apply for the ..." at bounding box center [238, 388] width 86 height 33
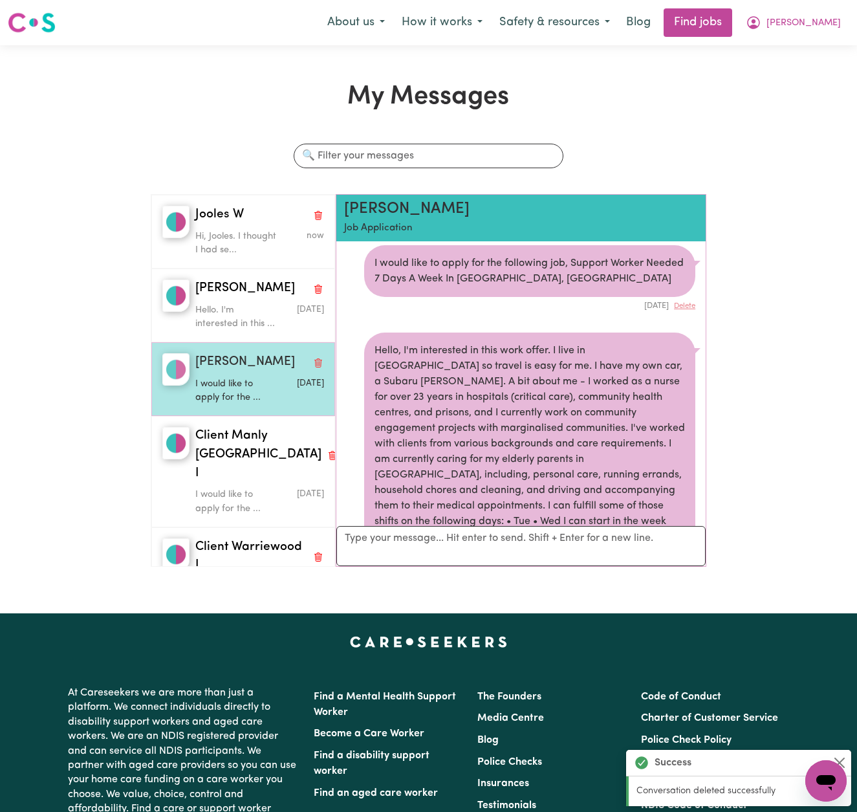
scroll to position [188, 0]
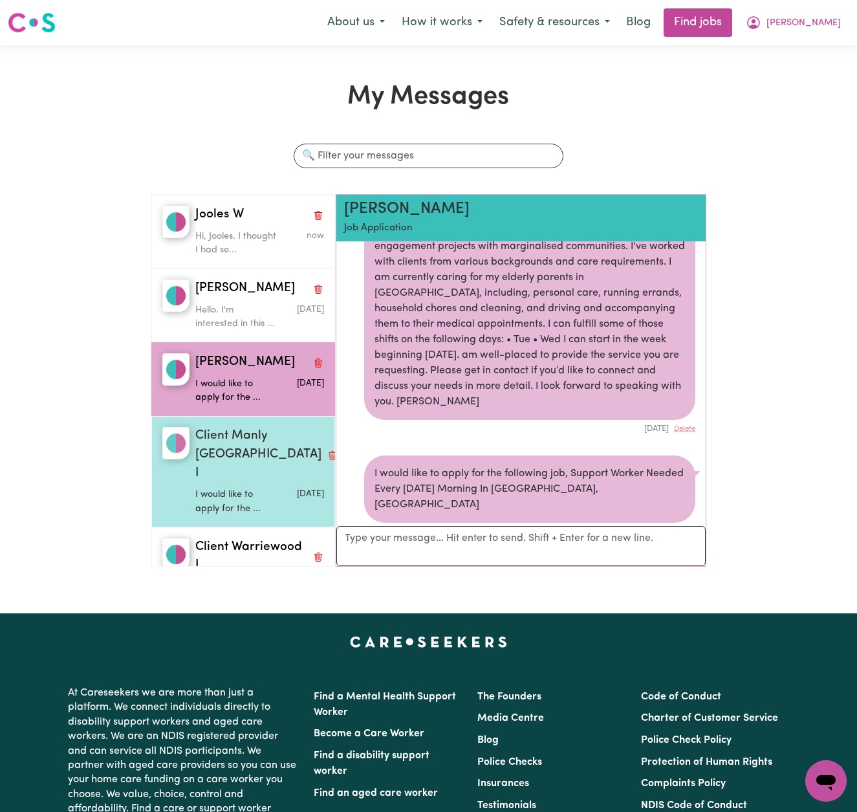
click at [262, 488] on p "I would like to apply for the ..." at bounding box center [238, 502] width 86 height 28
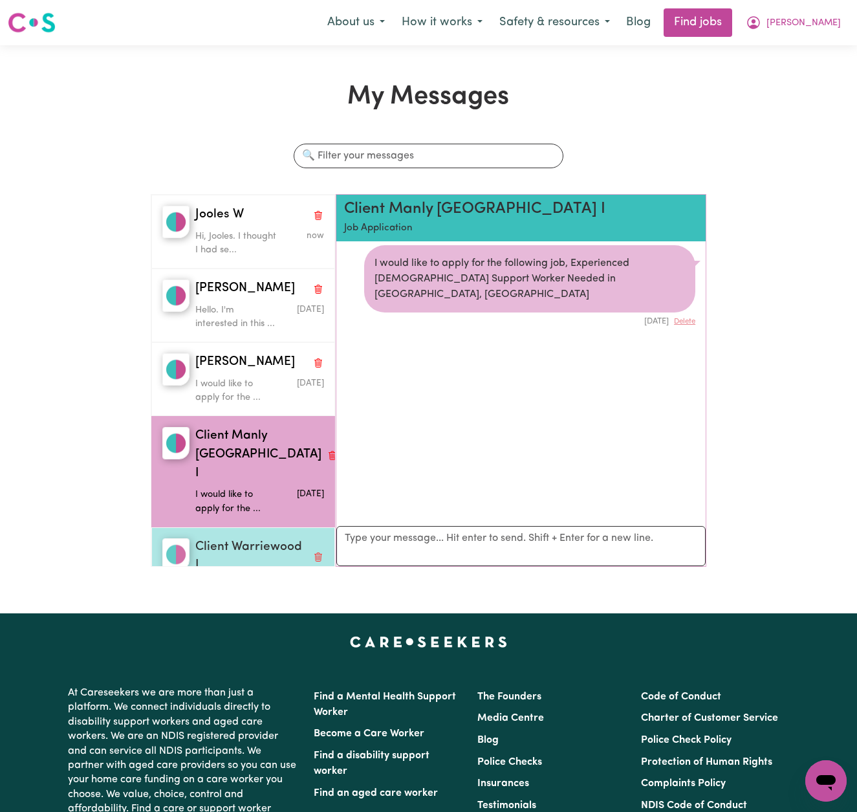
click at [263, 538] on span "Client Warriewood I" at bounding box center [251, 557] width 112 height 38
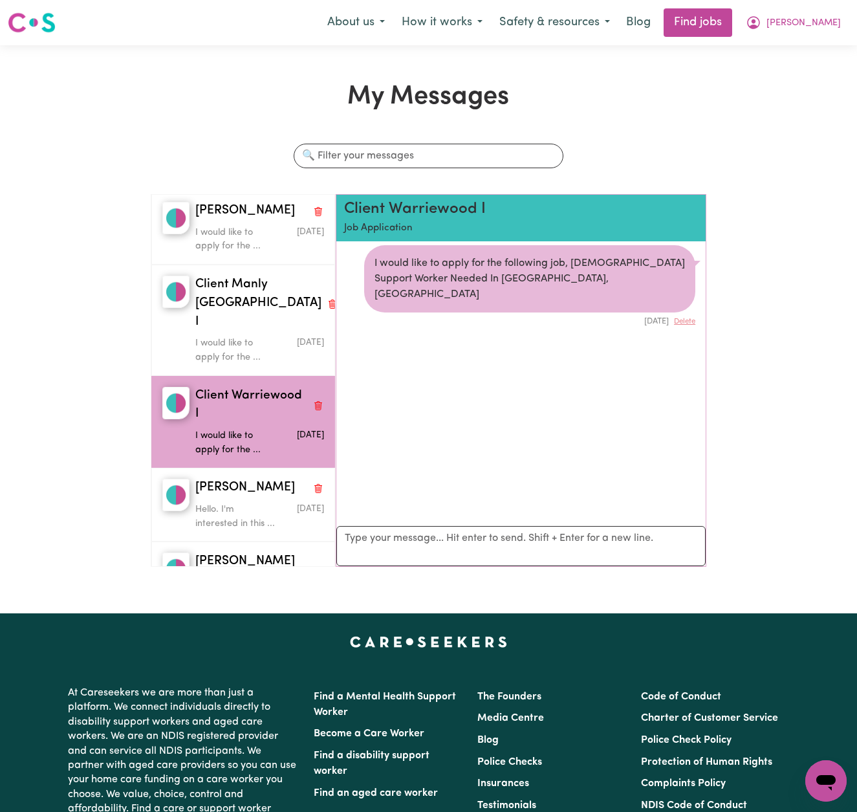
scroll to position [154, 0]
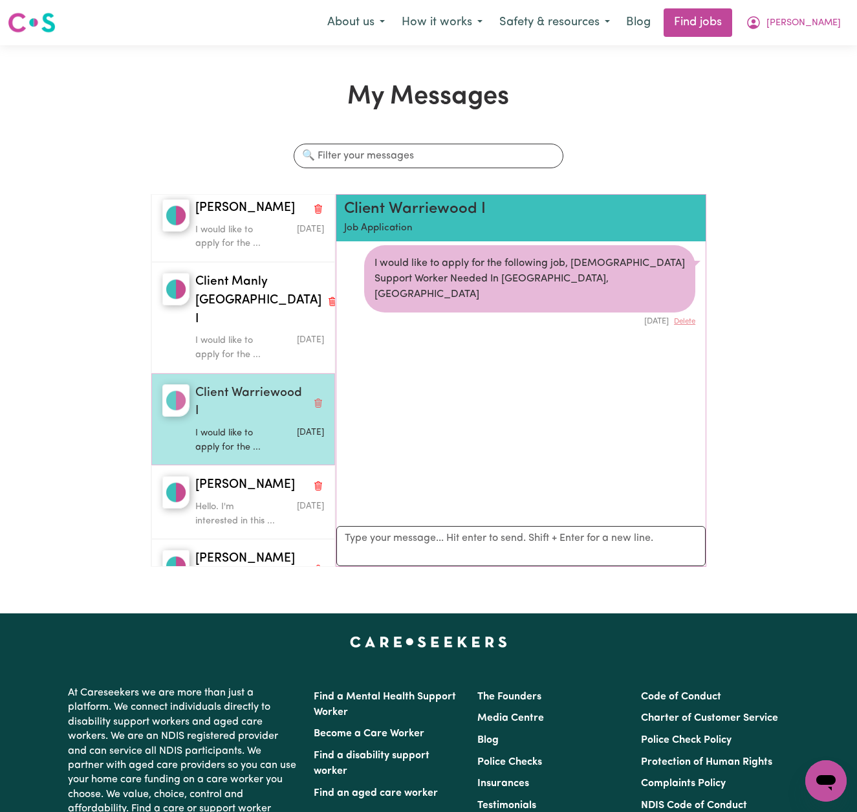
click at [317, 394] on button "Delete conversation" at bounding box center [318, 402] width 12 height 17
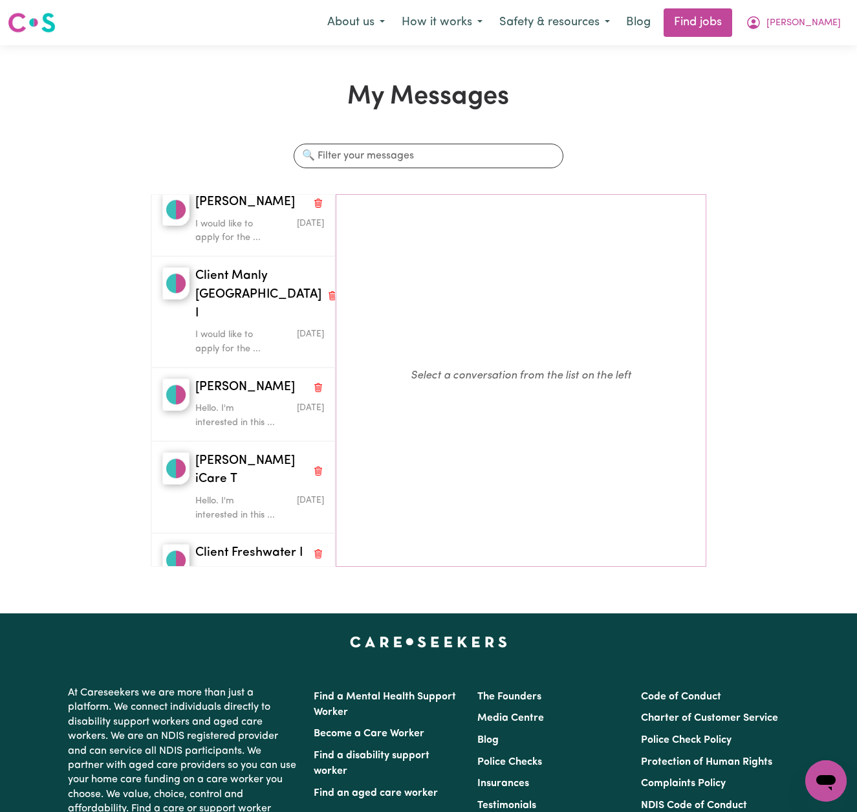
scroll to position [161, 0]
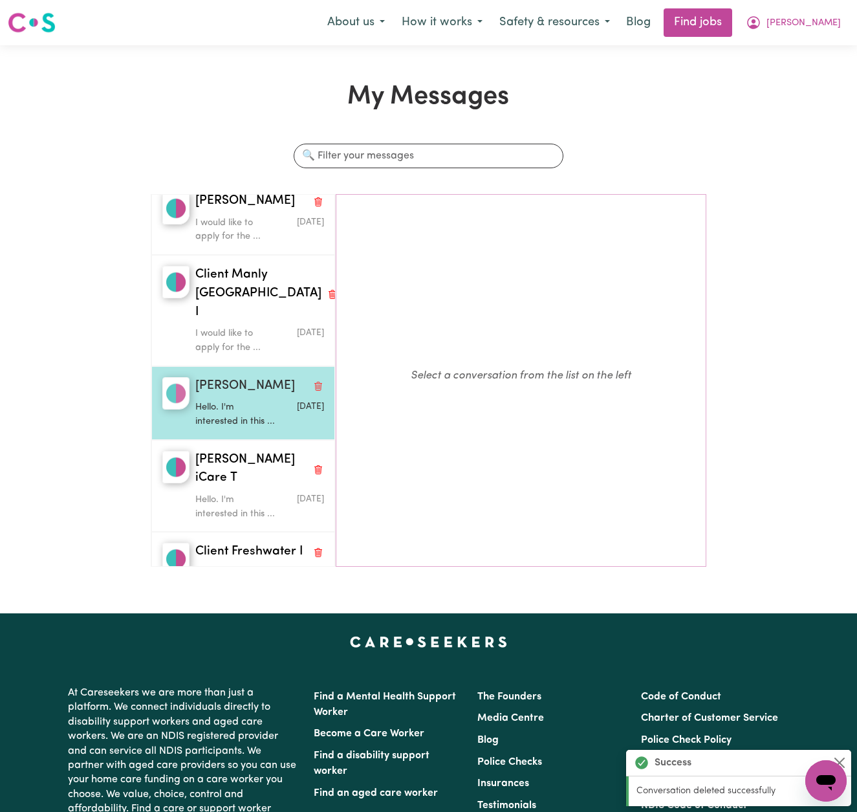
click at [270, 400] on p "Hello. I'm interested in this ..." at bounding box center [238, 414] width 86 height 28
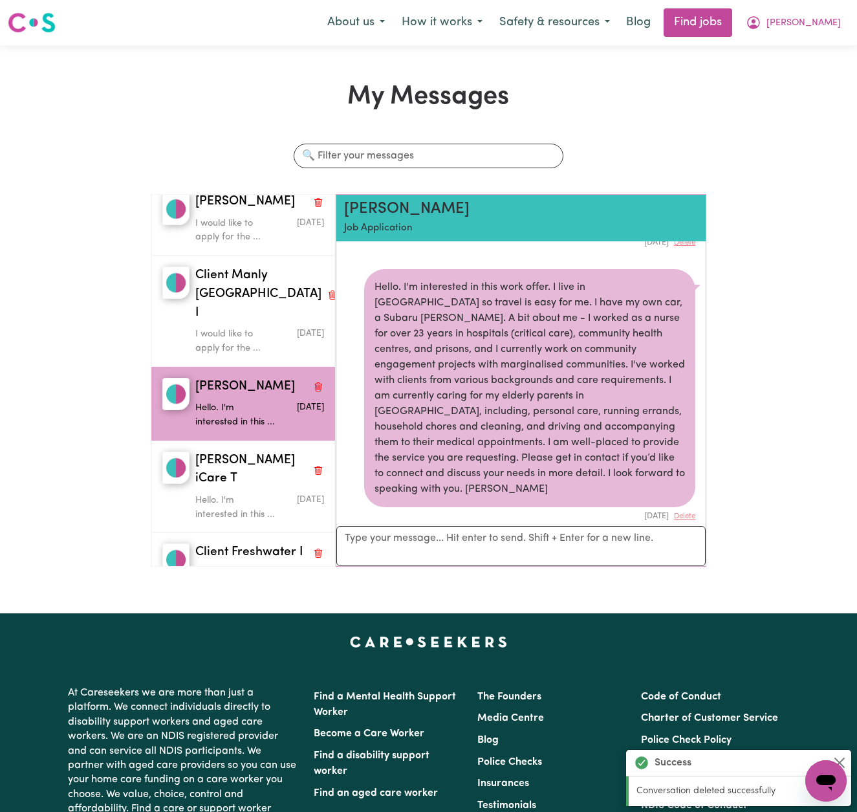
scroll to position [0, 0]
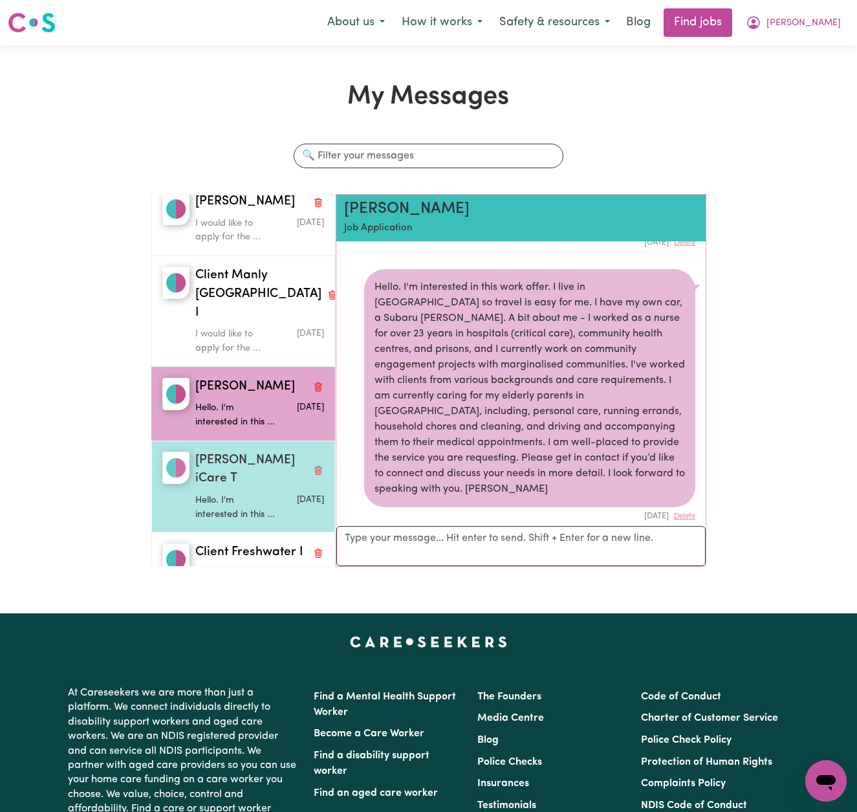
click at [257, 452] on span "Danielle iCare T" at bounding box center [251, 471] width 112 height 38
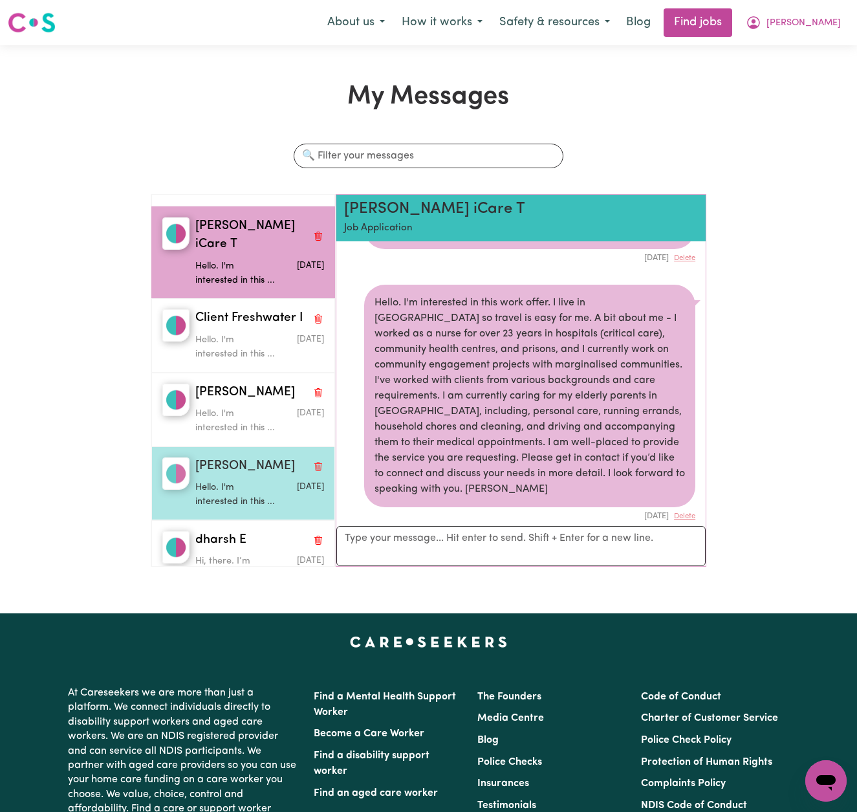
scroll to position [395, 0]
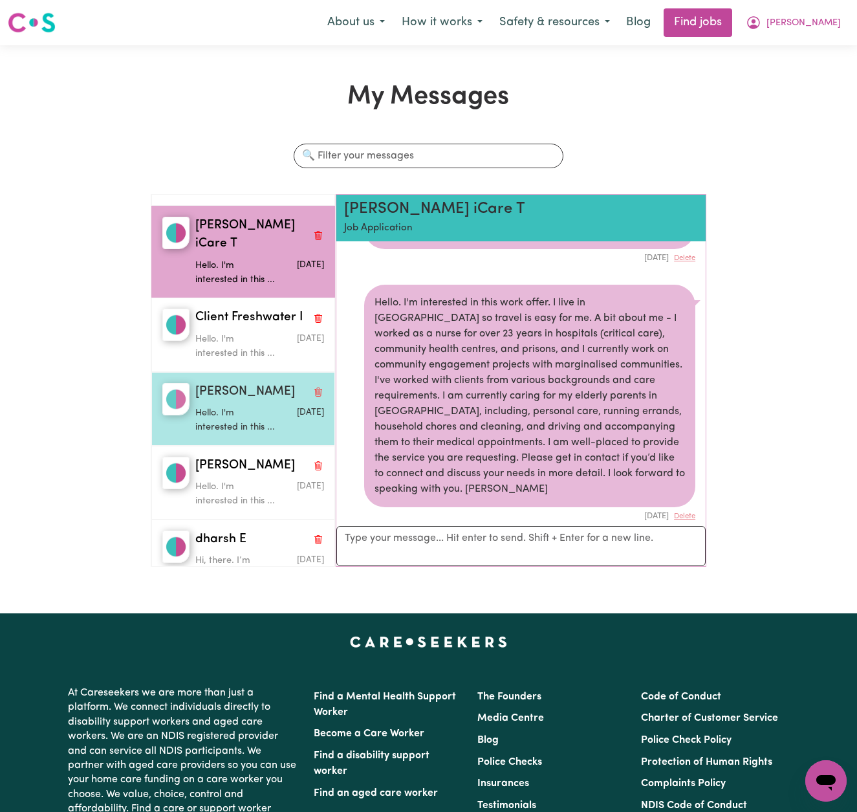
click at [249, 406] on p "Hello. I'm interested in this ..." at bounding box center [238, 420] width 86 height 28
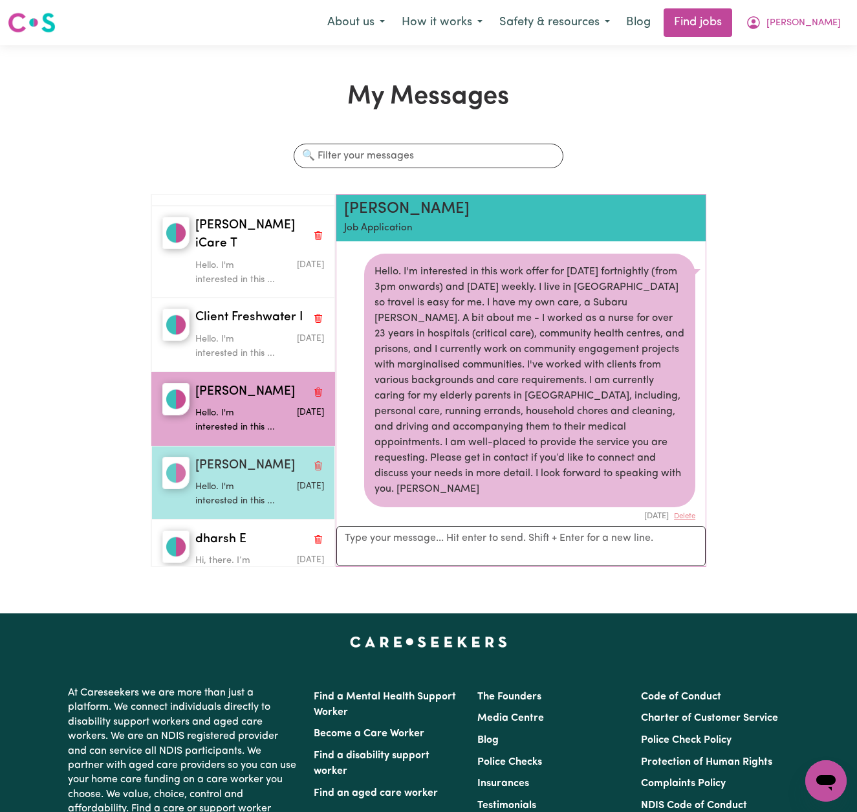
click at [245, 480] on p "Hello. I'm interested in this ..." at bounding box center [238, 494] width 86 height 28
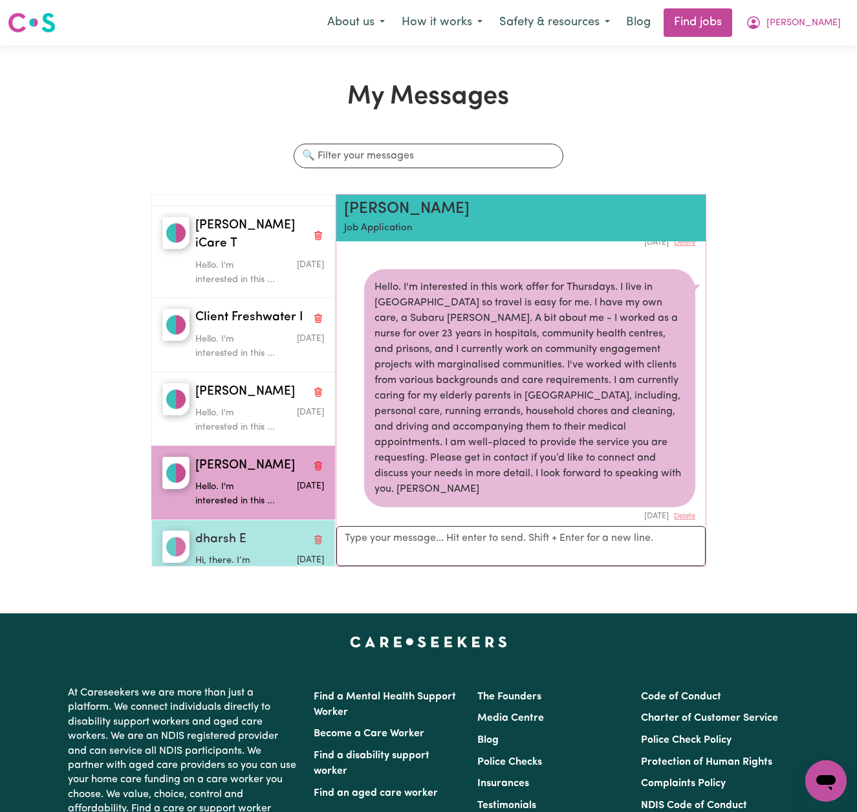
click at [246, 530] on div "dharsh E" at bounding box center [259, 539] width 129 height 19
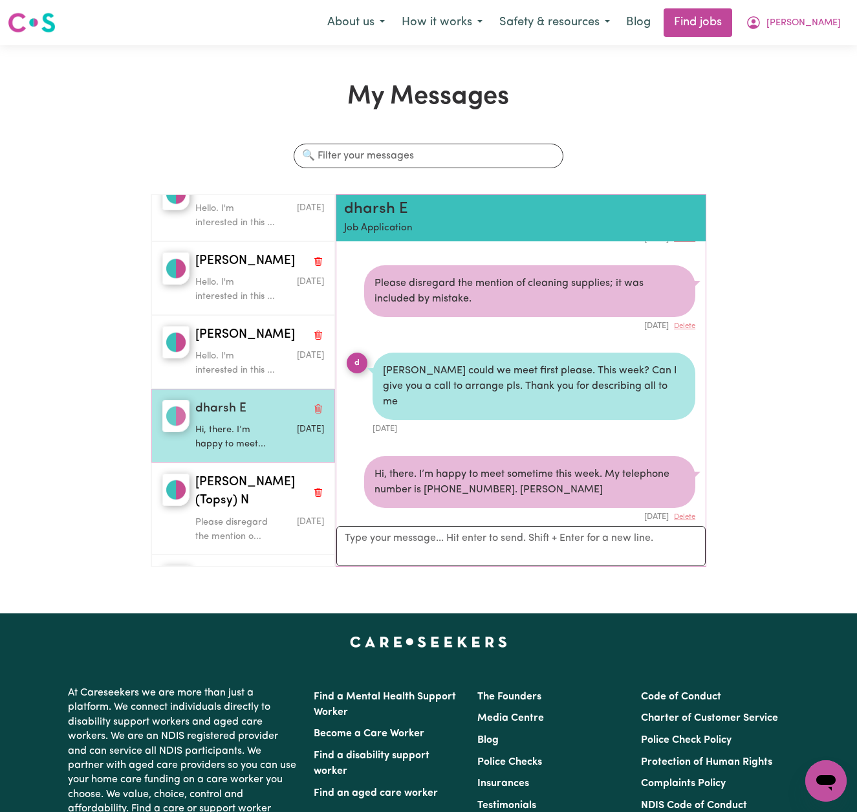
scroll to position [527, 0]
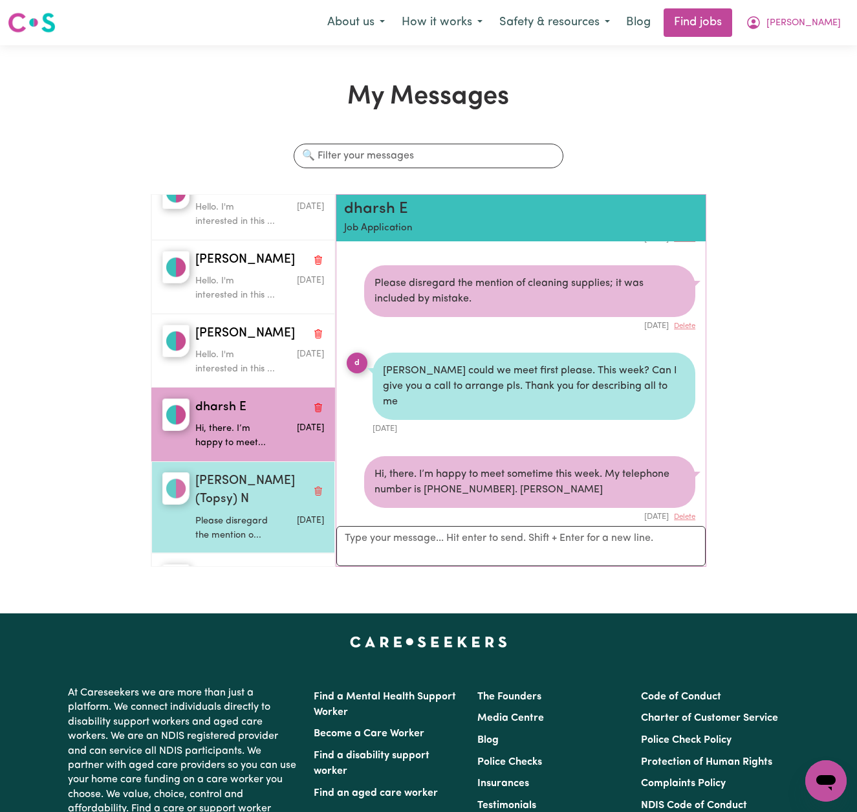
click at [243, 514] on p "Please disregard the mention o..." at bounding box center [238, 528] width 86 height 28
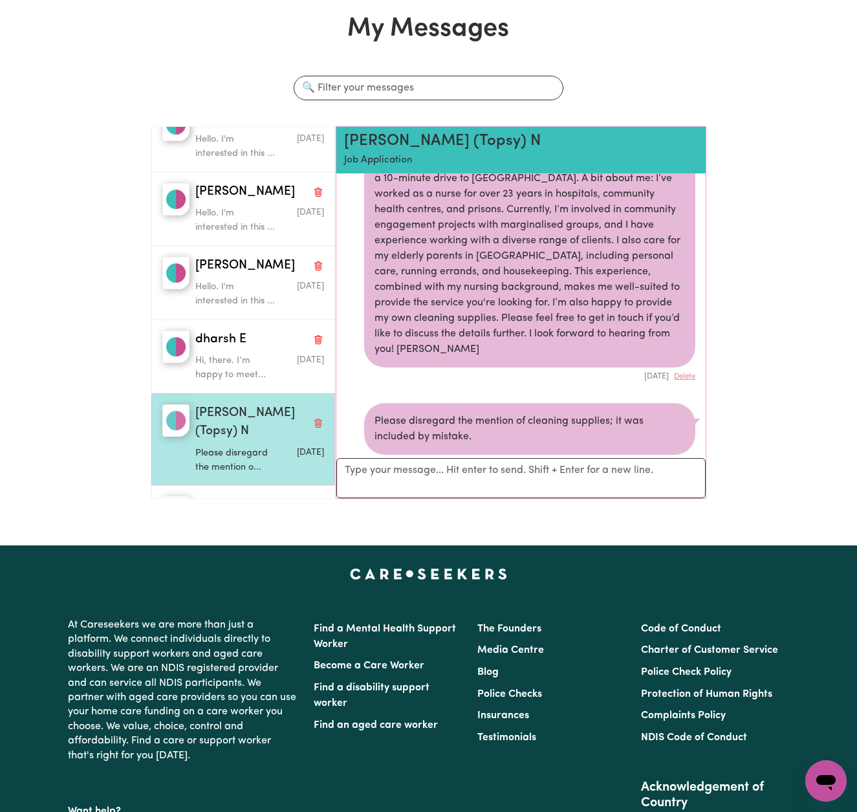
scroll to position [68, 0]
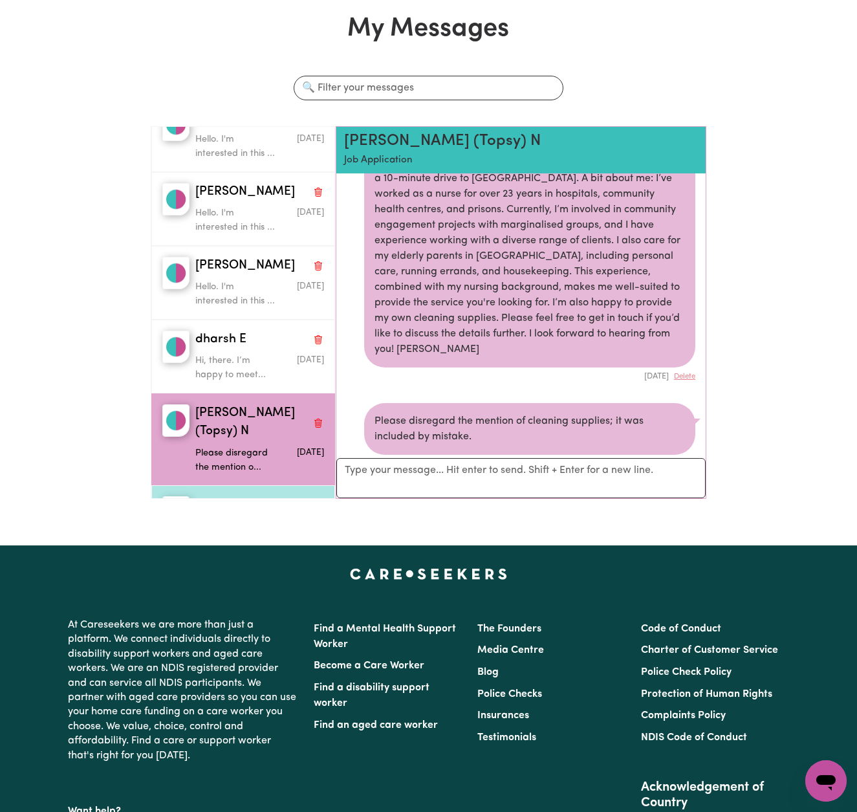
click at [243, 515] on div "Hello. I'm interested in this ..." at bounding box center [238, 531] width 86 height 33
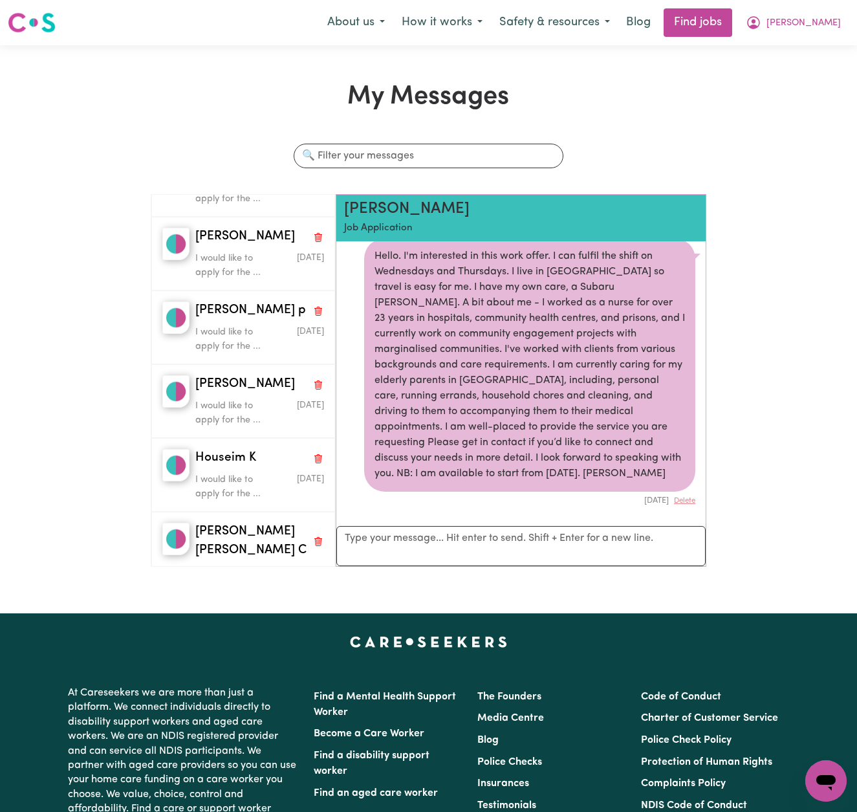
scroll to position [4512, 0]
click at [243, 764] on span "West Footscray H" at bounding box center [244, 773] width 98 height 19
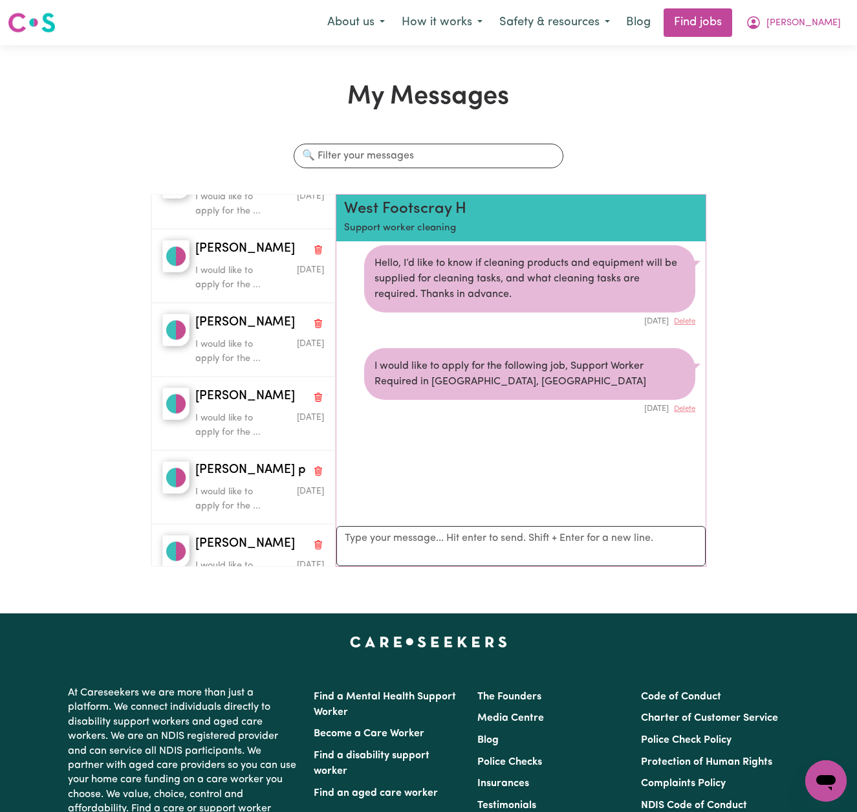
scroll to position [4358, 0]
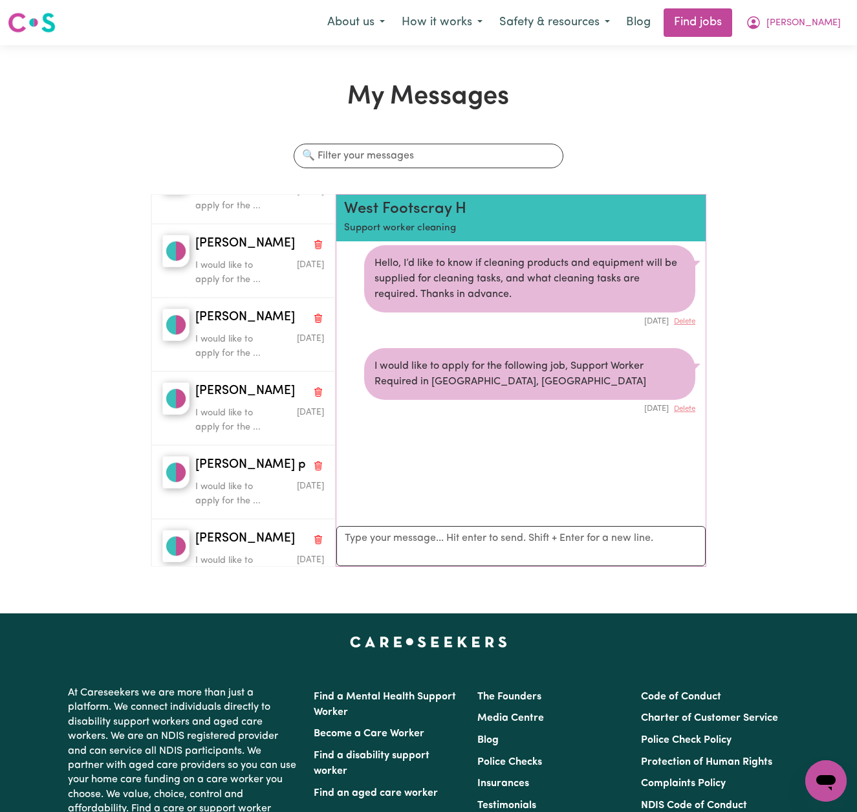
click at [243, 759] on div "Travengers A I would like to apply for the ... May 21 2023" at bounding box center [243, 796] width 184 height 74
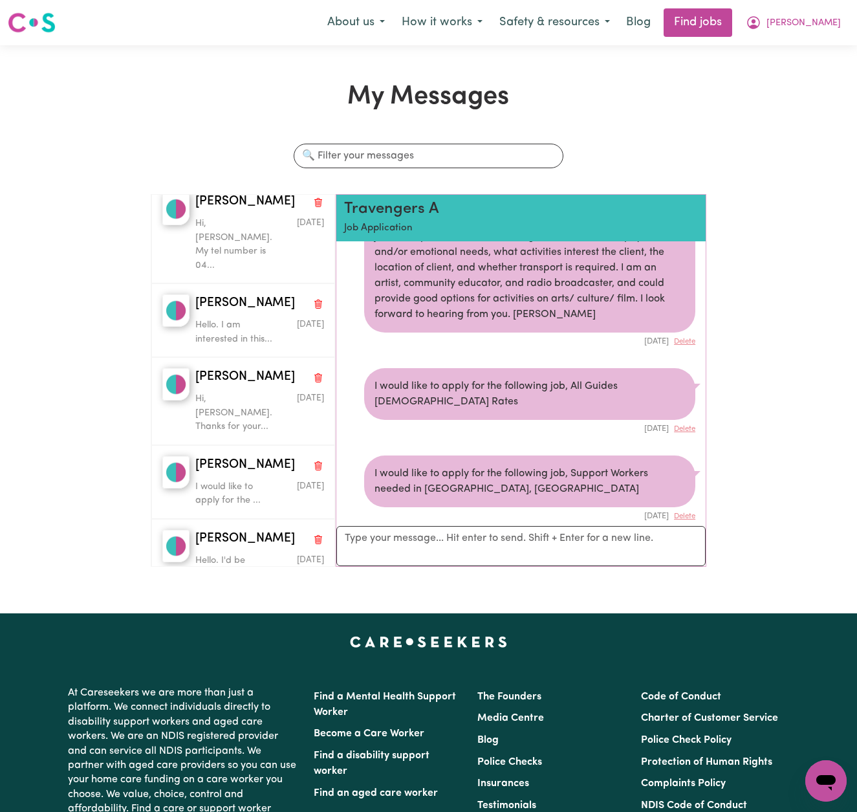
scroll to position [3472, 0]
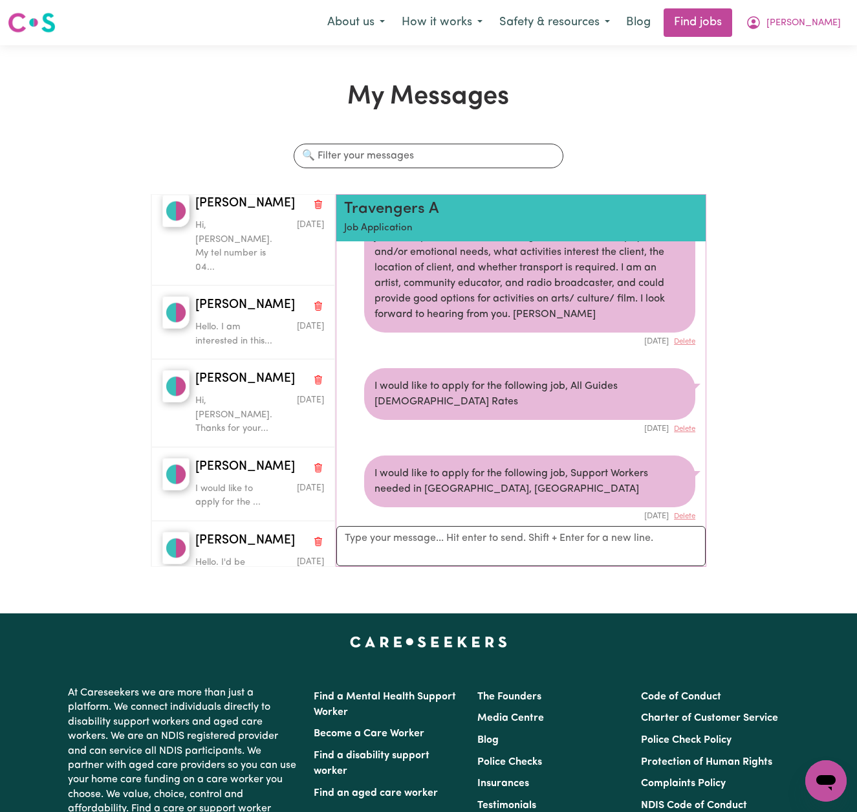
click at [234, 753] on span "Mariangela C" at bounding box center [245, 762] width 100 height 19
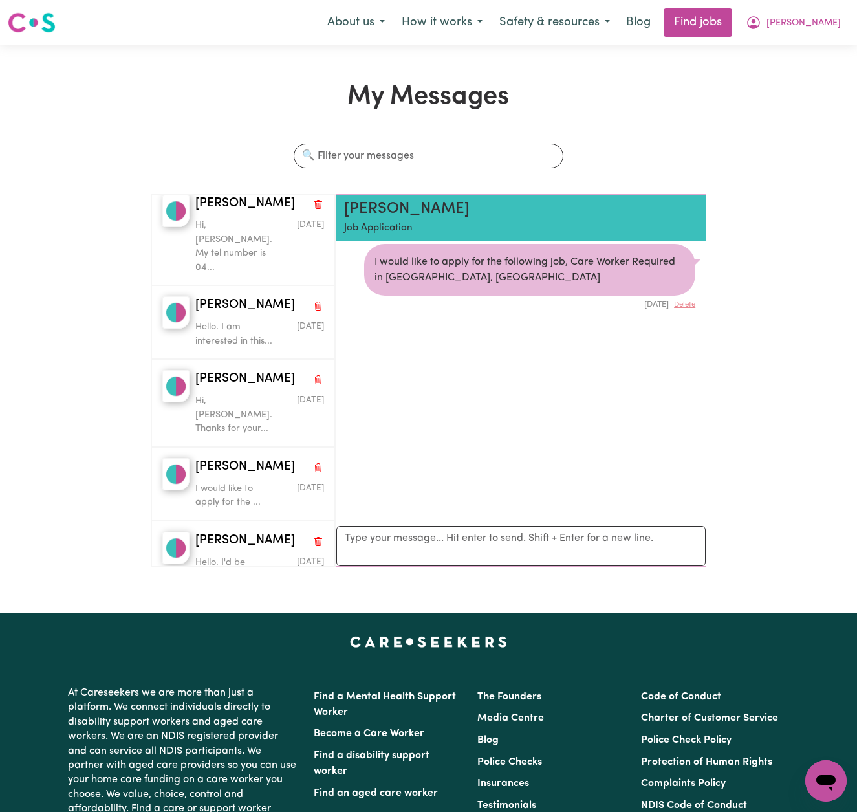
scroll to position [6, 0]
click at [240, 629] on p "You have been invited to apply..." at bounding box center [238, 643] width 86 height 28
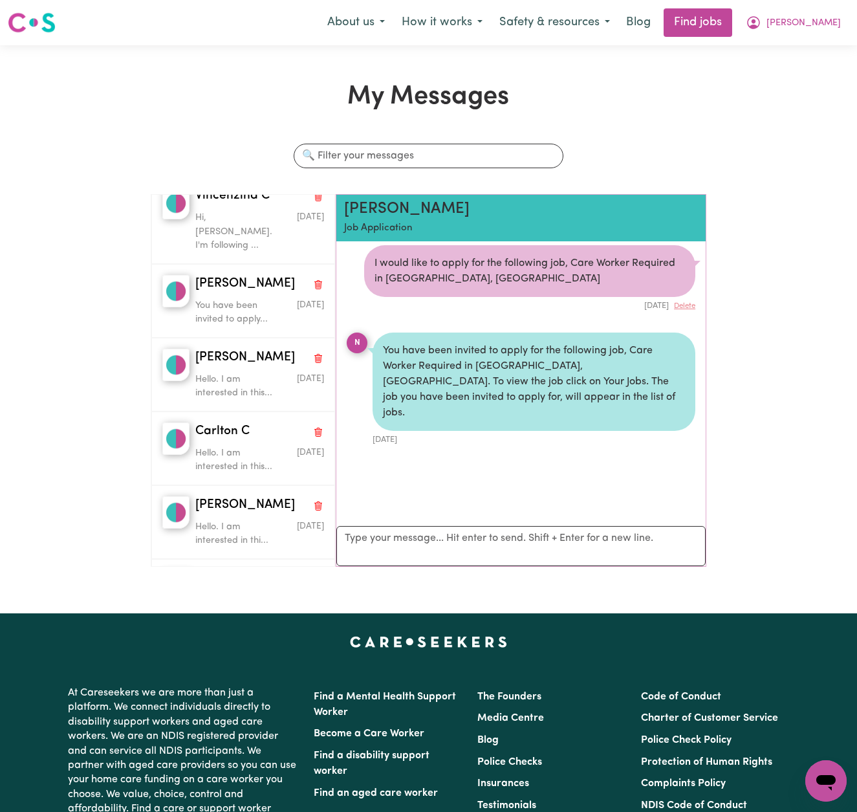
scroll to position [0, 0]
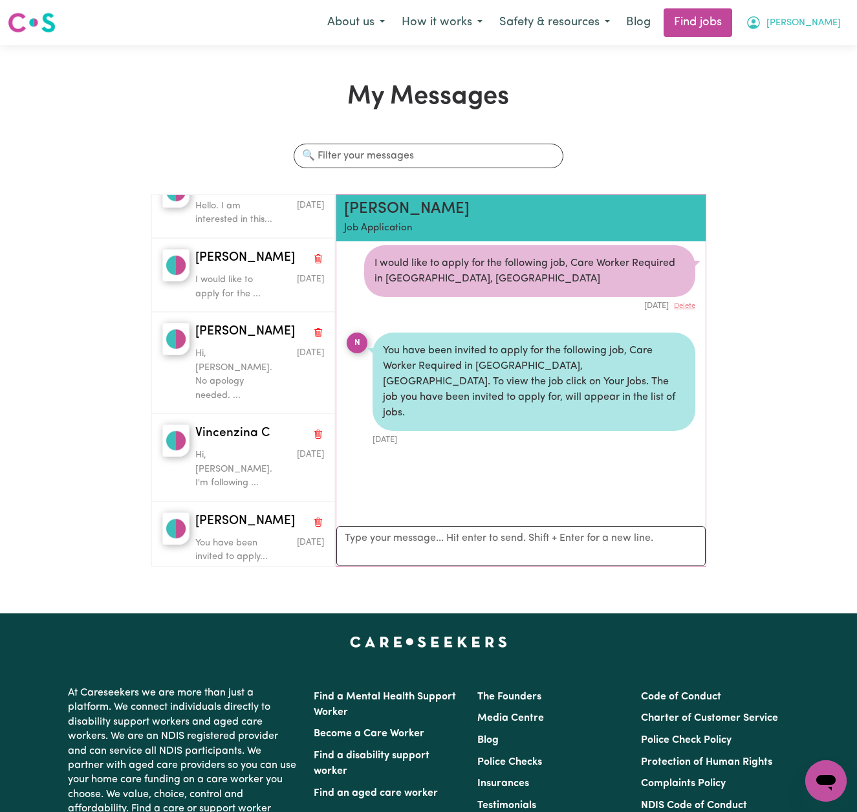
click at [832, 17] on span "[PERSON_NAME]" at bounding box center [804, 23] width 74 height 14
click at [728, 20] on link "Find jobs" at bounding box center [698, 22] width 69 height 28
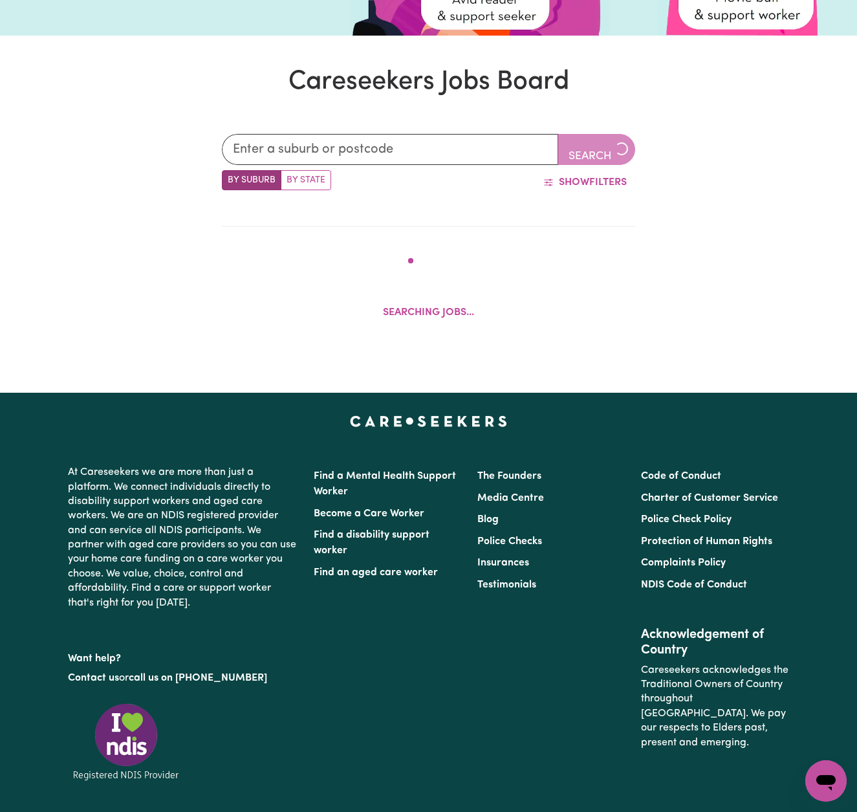
scroll to position [292, 0]
